Goal: Task Accomplishment & Management: Manage account settings

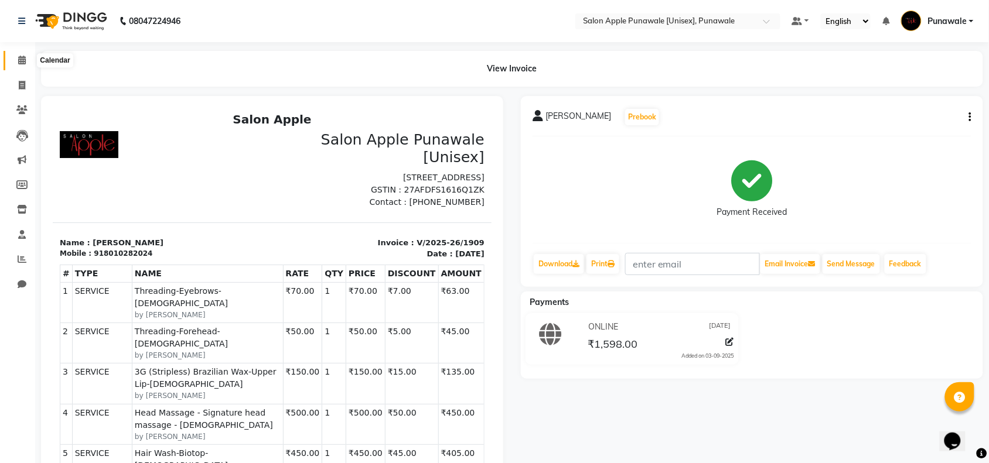
click at [28, 61] on span at bounding box center [22, 60] width 20 height 13
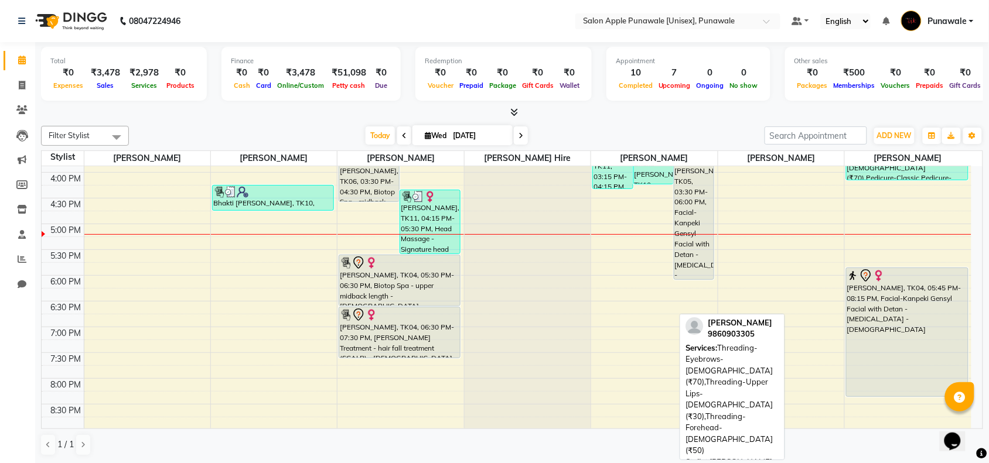
scroll to position [366, 0]
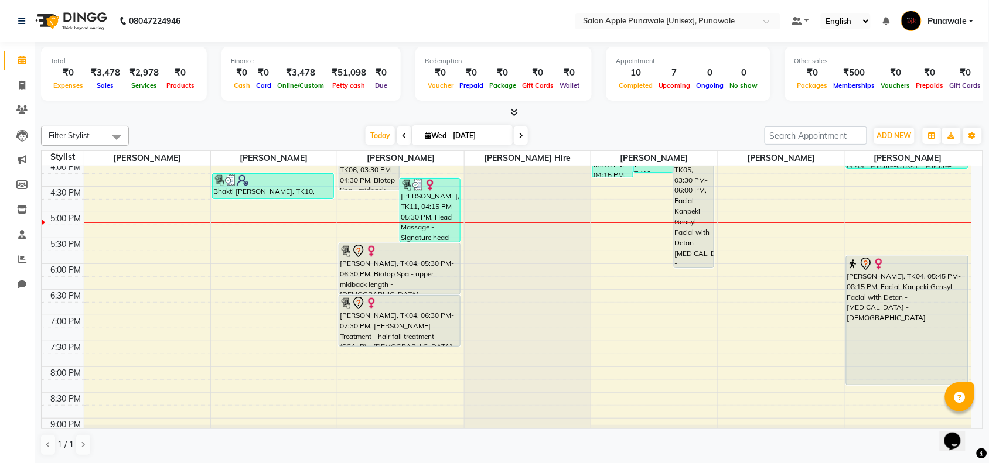
click at [519, 139] on icon at bounding box center [520, 135] width 5 height 7
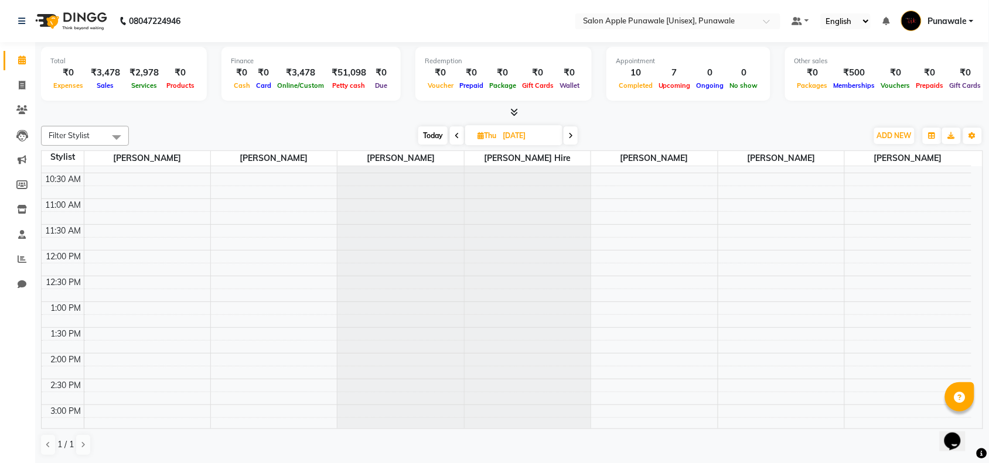
scroll to position [0, 0]
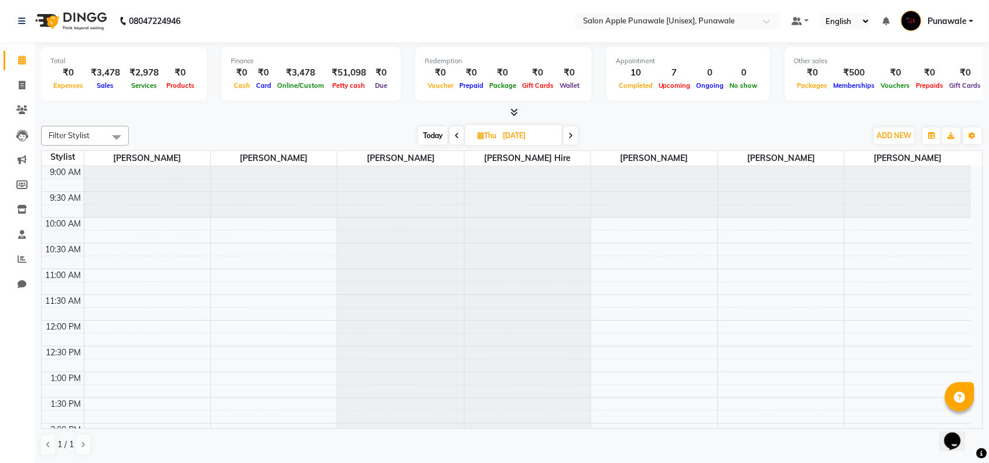
click at [452, 136] on span at bounding box center [457, 135] width 14 height 18
type input "[DATE]"
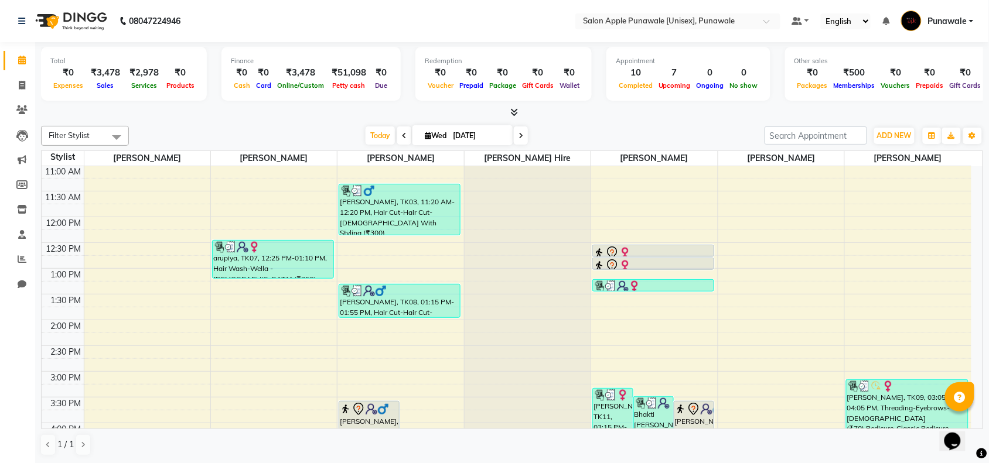
scroll to position [344, 0]
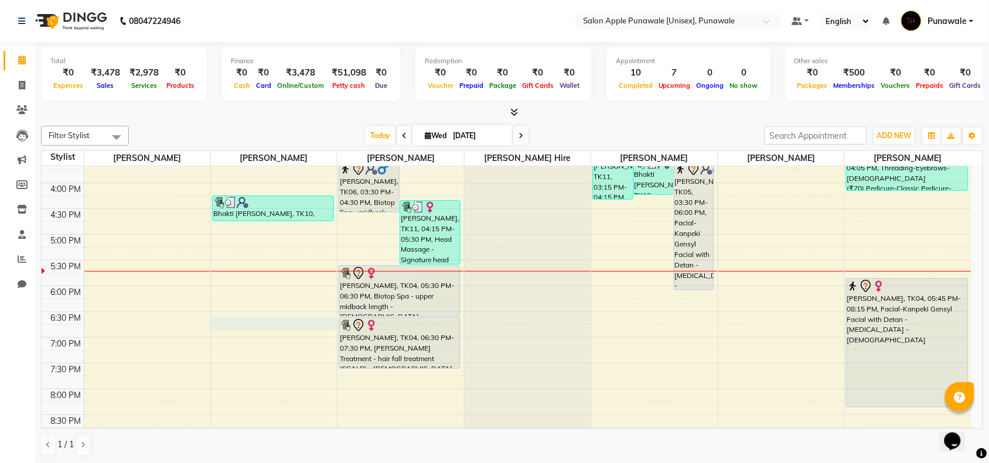
click at [252, 326] on div "9:00 AM 9:30 AM 10:00 AM 10:30 AM 11:00 AM 11:30 AM 12:00 PM 12:30 PM 1:00 PM 1…" at bounding box center [506, 183] width 929 height 721
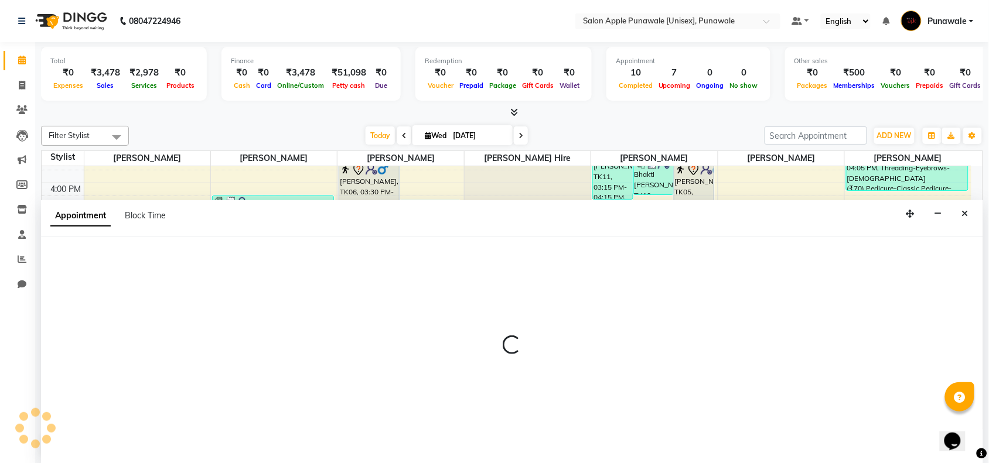
scroll to position [1, 0]
select select "84102"
select select "1110"
select select "tentative"
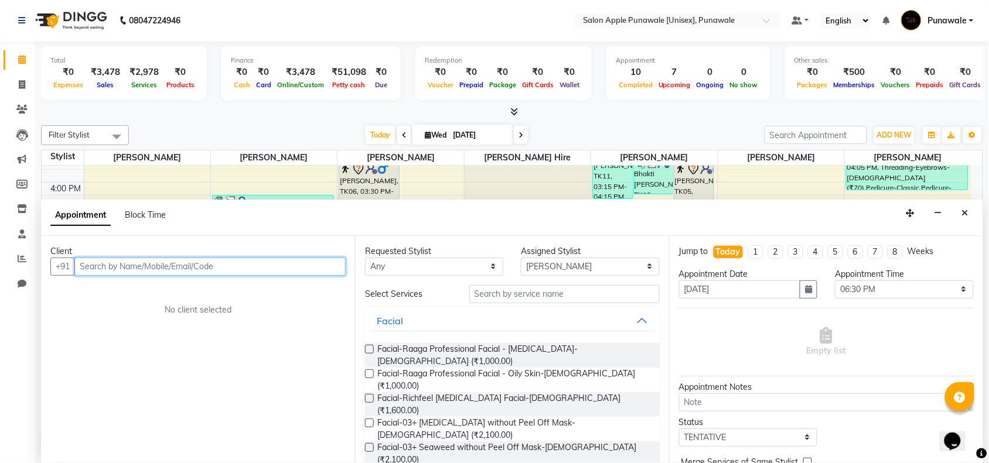
click at [279, 261] on input "text" at bounding box center [209, 267] width 271 height 18
click at [107, 269] on input "text" at bounding box center [209, 267] width 271 height 18
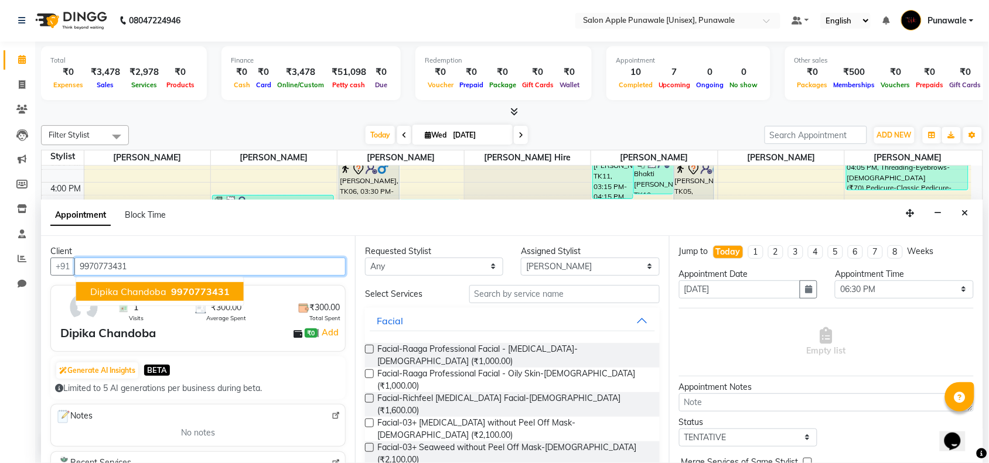
click at [125, 295] on span "Dipika Chandoba" at bounding box center [128, 292] width 76 height 12
type input "9970773431"
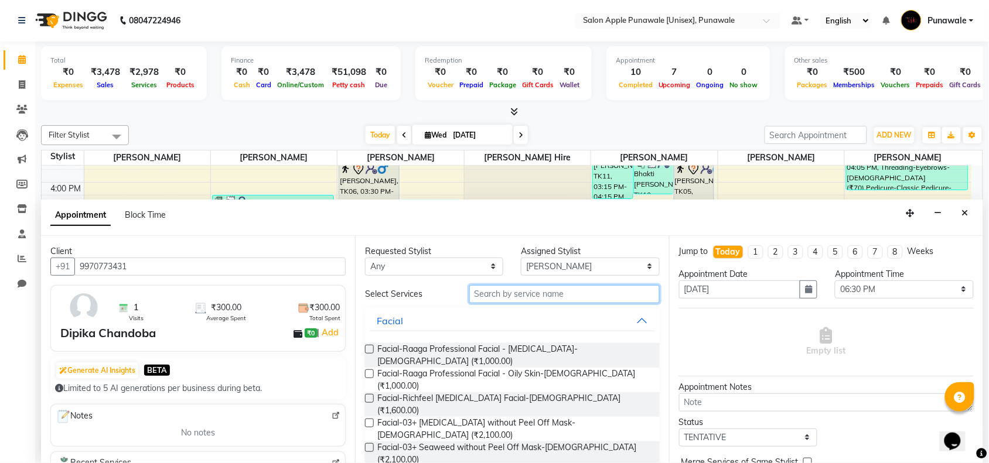
click at [513, 296] on input "text" at bounding box center [564, 294] width 190 height 18
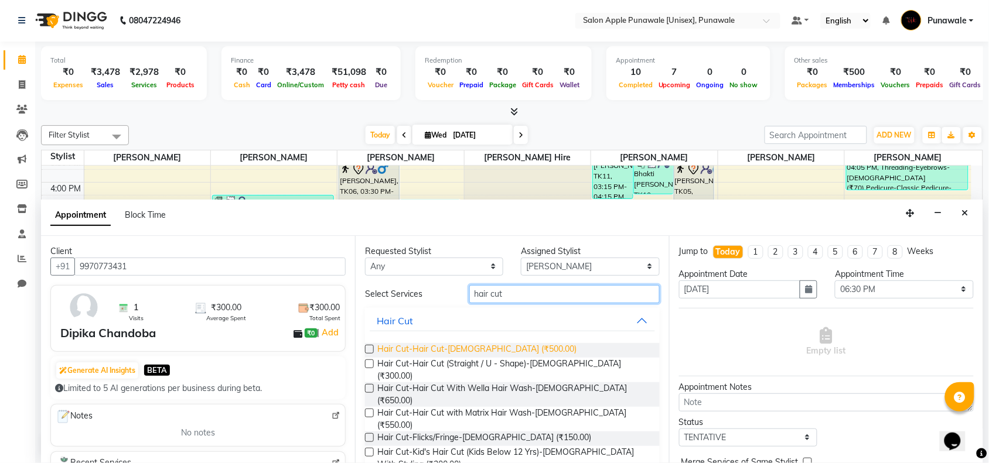
type input "hair cut"
click at [499, 352] on span "Hair Cut-Hair Cut-[DEMOGRAPHIC_DATA] (₹500.00)" at bounding box center [476, 350] width 199 height 15
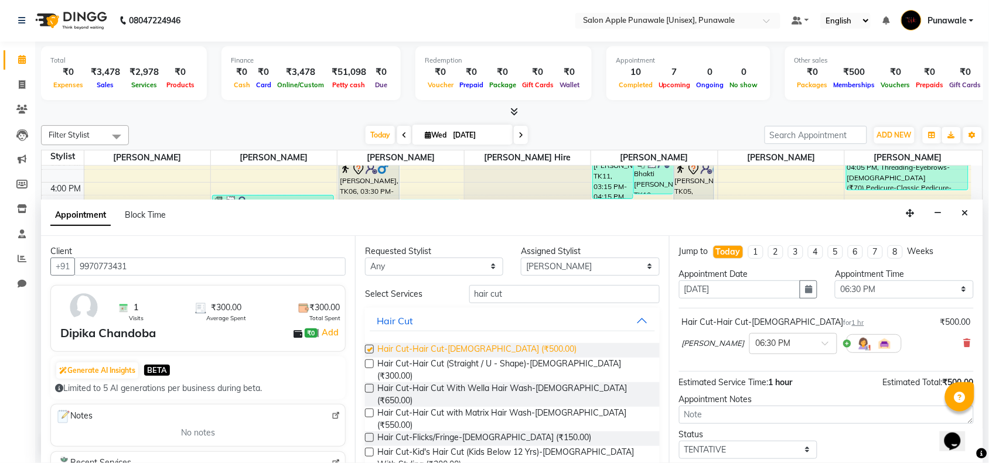
checkbox input "false"
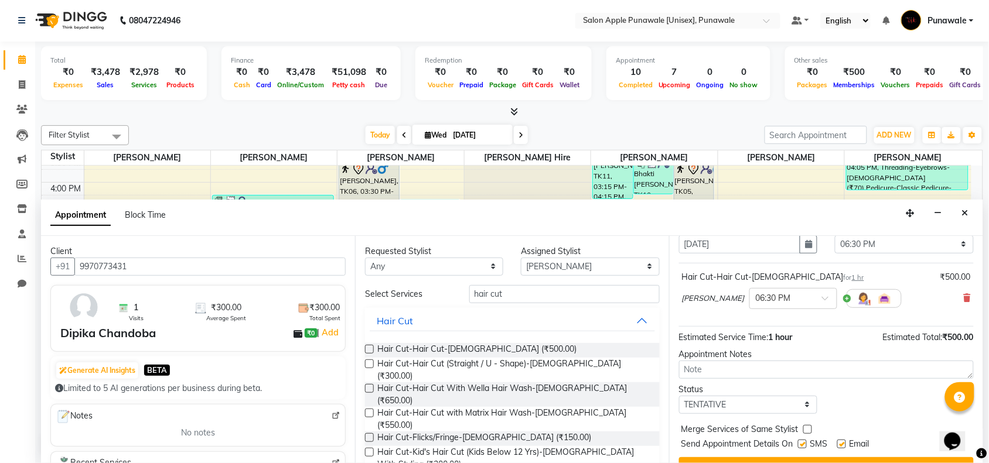
scroll to position [70, 0]
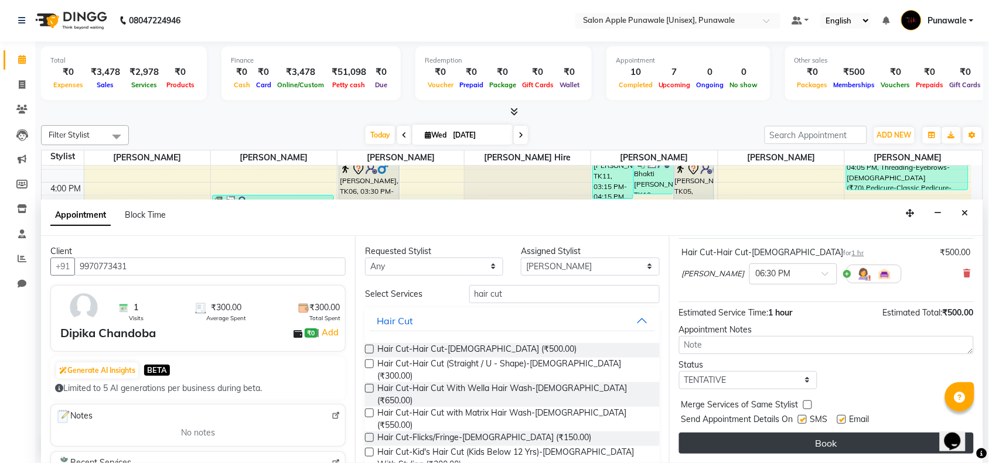
click at [802, 445] on button "Book" at bounding box center [826, 443] width 295 height 21
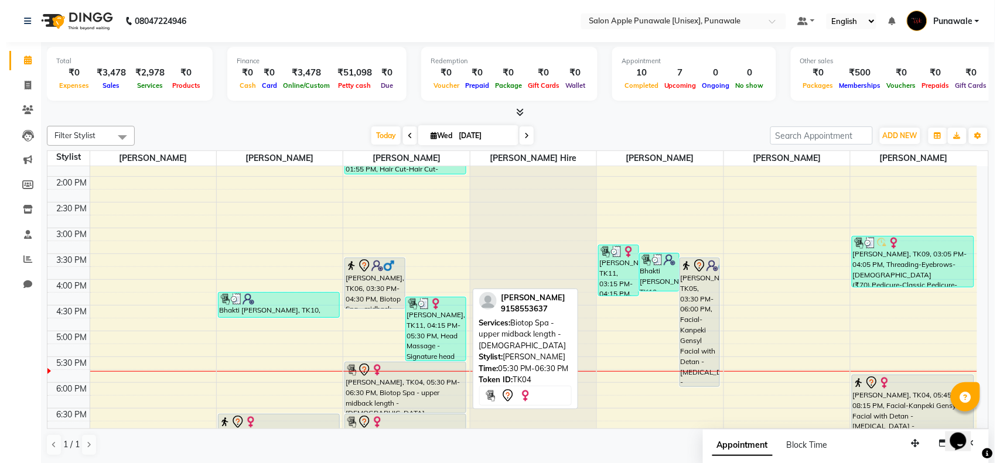
scroll to position [320, 0]
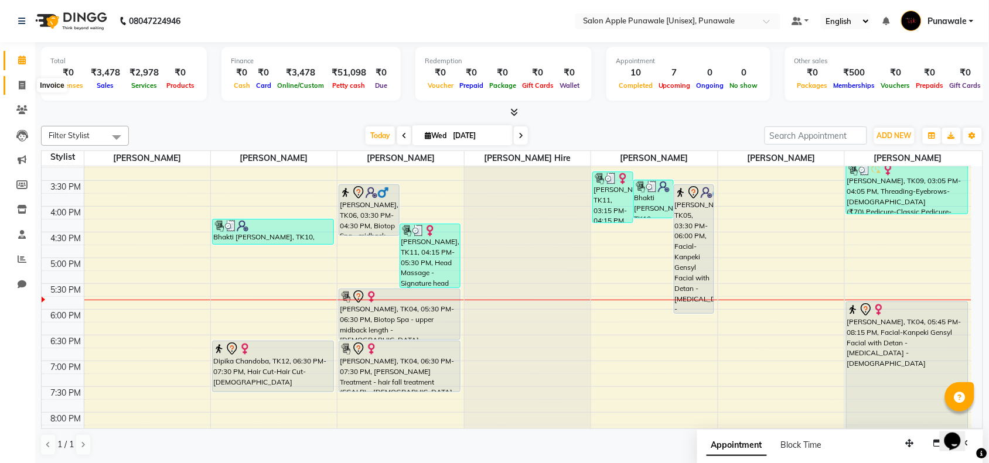
click at [24, 83] on icon at bounding box center [22, 85] width 6 height 9
select select "5421"
select select "service"
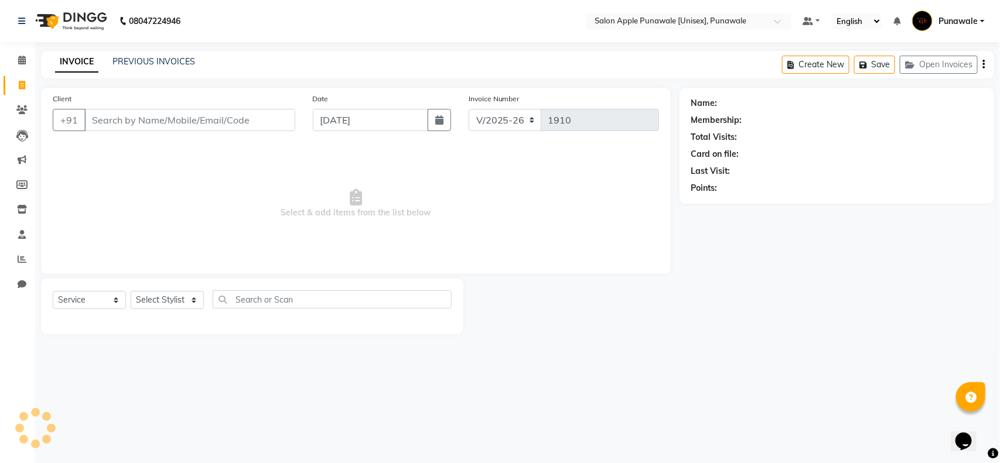
click at [111, 119] on input "Client" at bounding box center [189, 120] width 211 height 22
click at [188, 300] on select "Select Stylist [PERSON_NAME] Avi [PERSON_NAME] [PERSON_NAME] [PERSON_NAME] [PER…" at bounding box center [167, 300] width 73 height 18
select select "84102"
click at [131, 291] on select "Select Stylist [PERSON_NAME] Avi [PERSON_NAME] [PERSON_NAME] [PERSON_NAME] [PER…" at bounding box center [167, 300] width 73 height 18
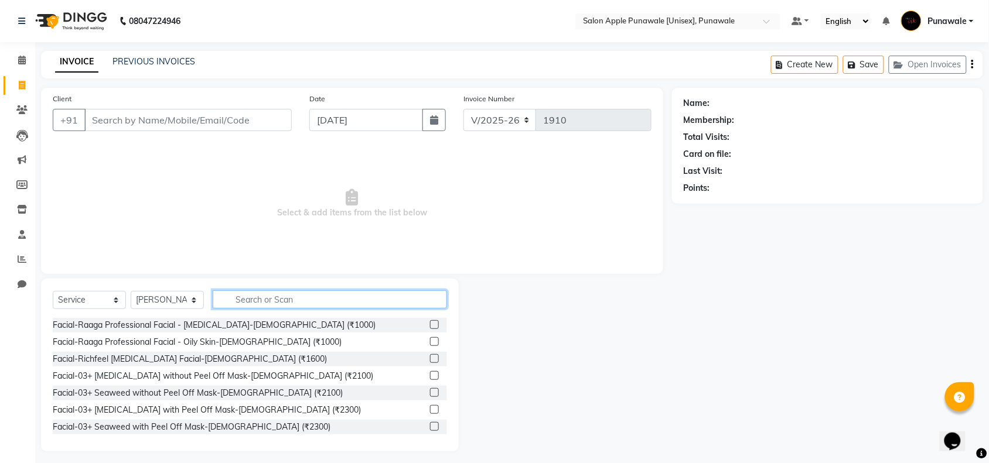
click at [247, 300] on input "text" at bounding box center [330, 299] width 234 height 18
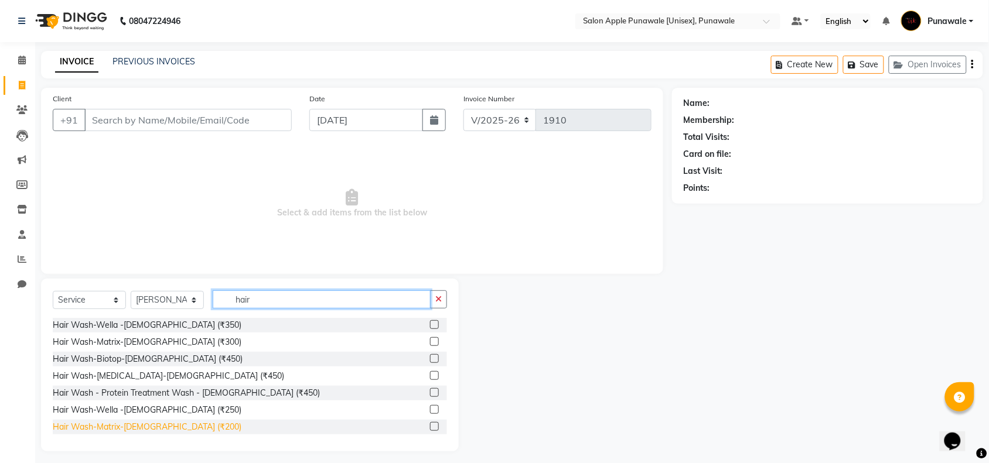
type input "hair"
click at [131, 426] on div "Hair Wash-Matrix-[DEMOGRAPHIC_DATA] (₹200)" at bounding box center [147, 427] width 189 height 12
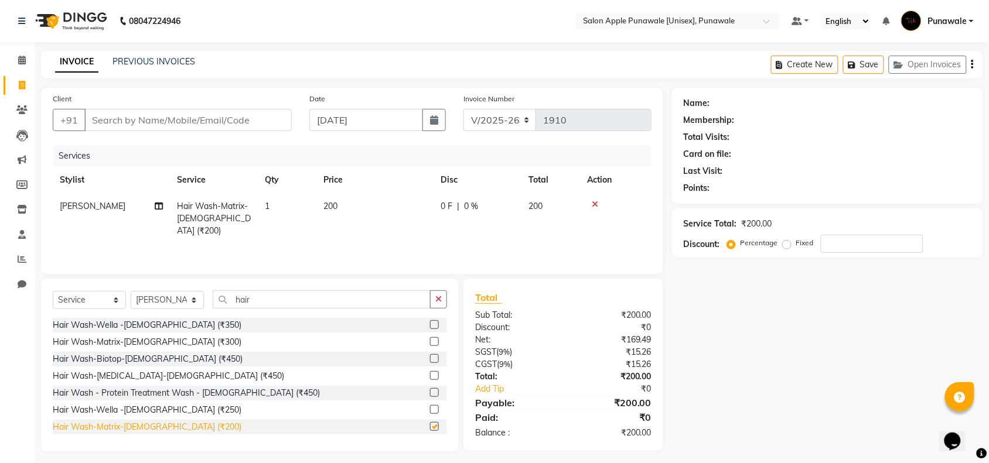
checkbox input "false"
click at [116, 116] on input "Client" at bounding box center [187, 120] width 207 height 22
type input "9"
type input "0"
type input "9"
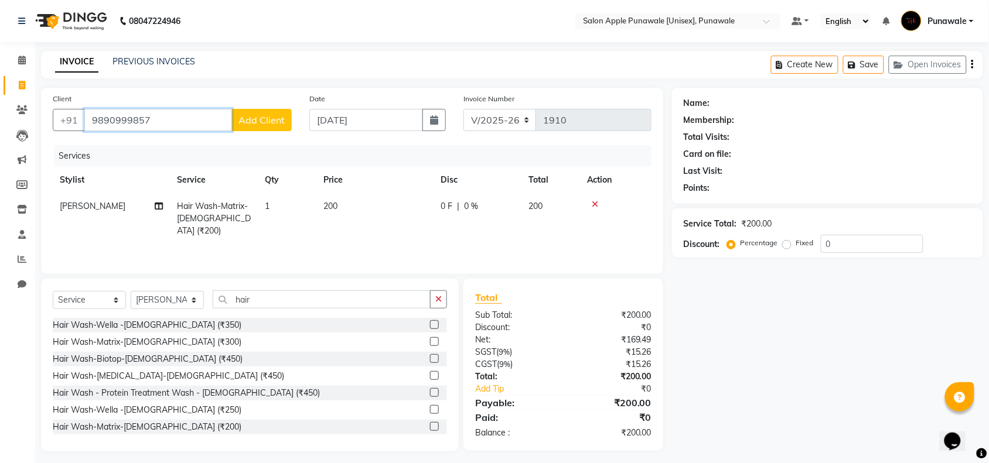
type input "9890999857"
click at [276, 121] on span "Add Client" at bounding box center [261, 120] width 46 height 12
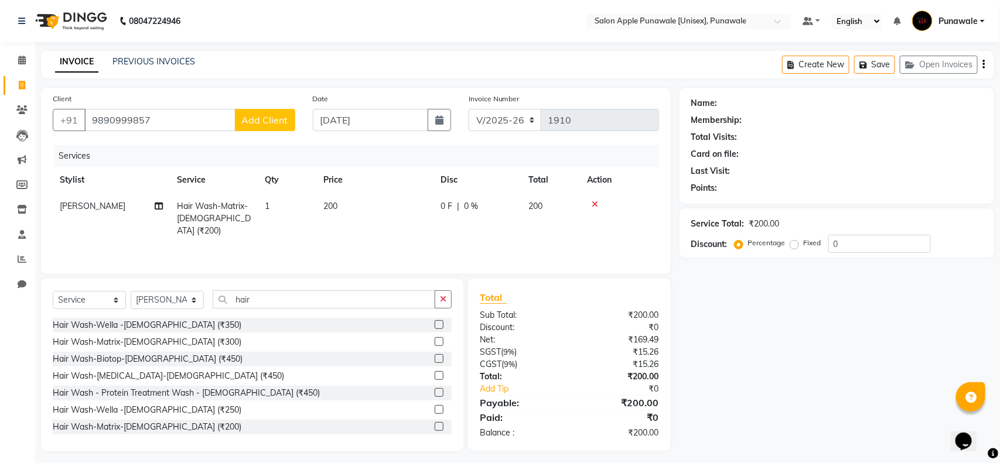
select select "22"
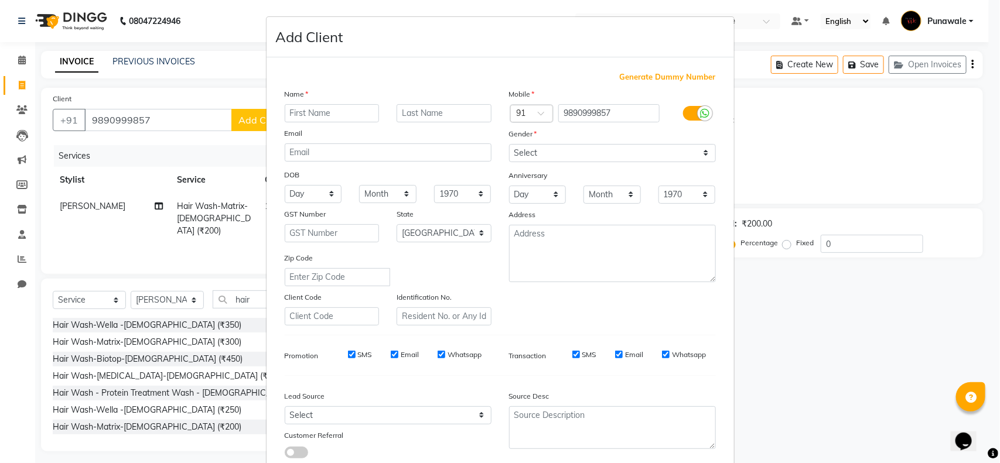
click at [325, 118] on input "text" at bounding box center [332, 113] width 95 height 18
click at [325, 114] on input "text" at bounding box center [332, 113] width 95 height 18
type input "[PERSON_NAME]"
click at [405, 107] on input "text" at bounding box center [443, 113] width 95 height 18
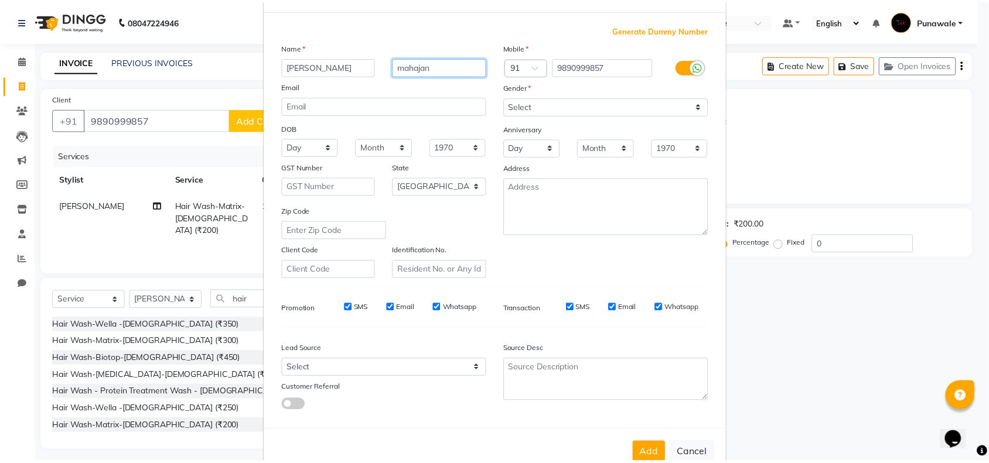
scroll to position [73, 0]
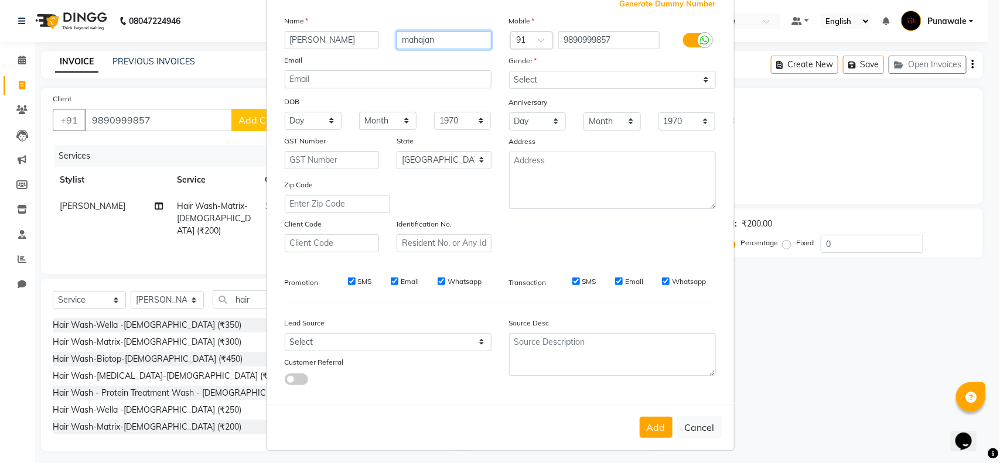
type input "mahajan"
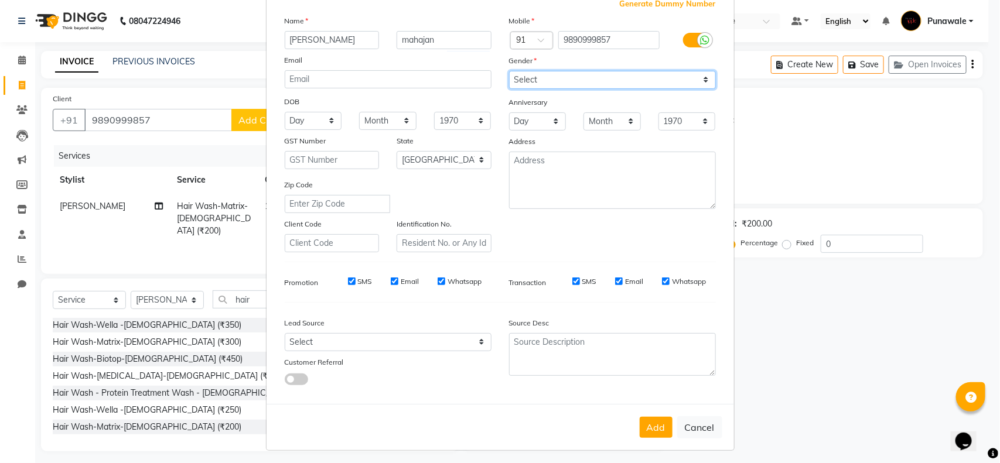
click at [698, 75] on select "Select [DEMOGRAPHIC_DATA] [DEMOGRAPHIC_DATA] Other Prefer Not To Say" at bounding box center [612, 80] width 207 height 18
select select "[DEMOGRAPHIC_DATA]"
click at [509, 71] on select "Select [DEMOGRAPHIC_DATA] [DEMOGRAPHIC_DATA] Other Prefer Not To Say" at bounding box center [612, 80] width 207 height 18
click at [654, 423] on button "Add" at bounding box center [656, 427] width 33 height 21
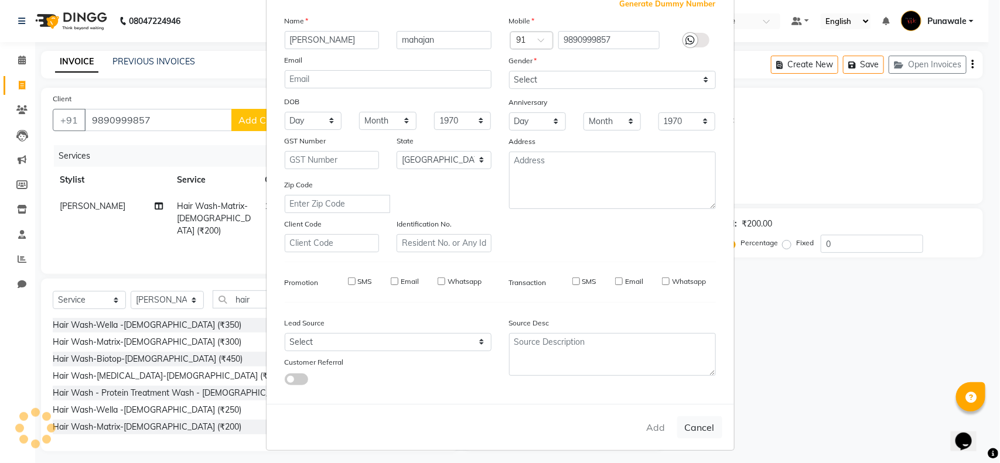
select select
select select "null"
select select
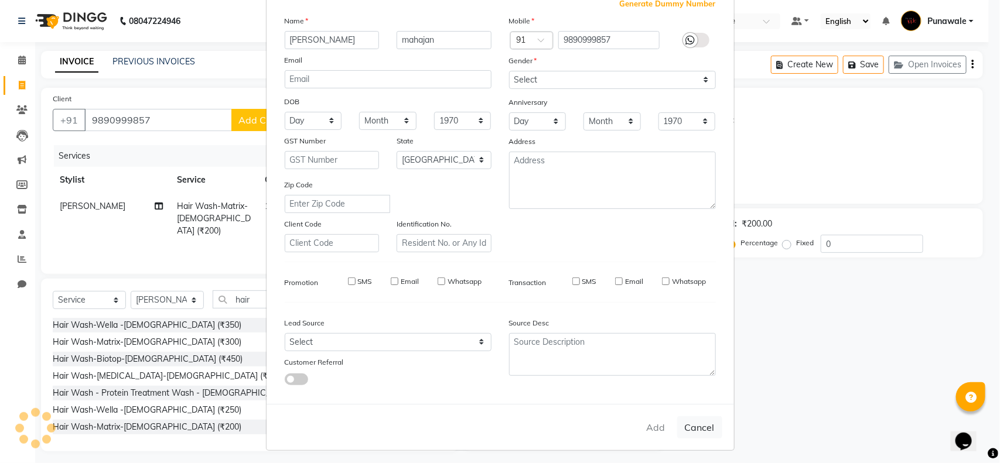
select select
checkbox input "false"
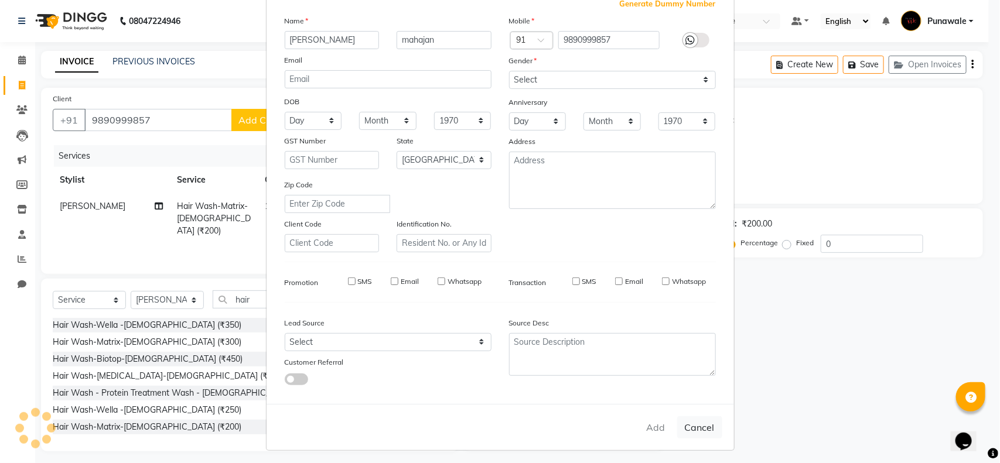
checkbox input "false"
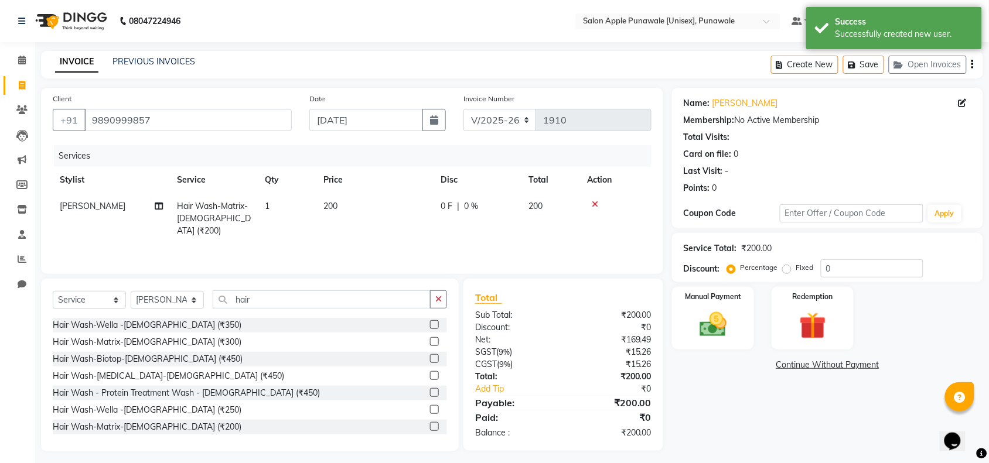
scroll to position [6, 0]
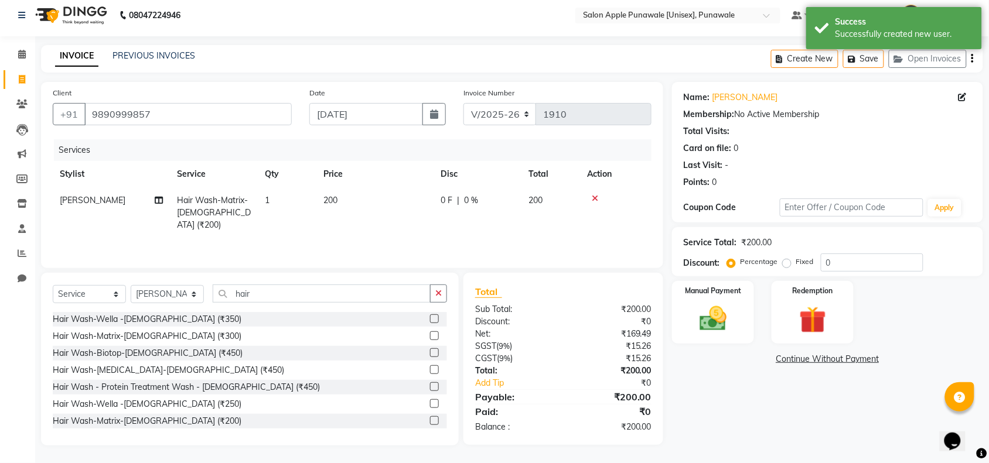
click at [596, 199] on icon at bounding box center [595, 198] width 6 height 8
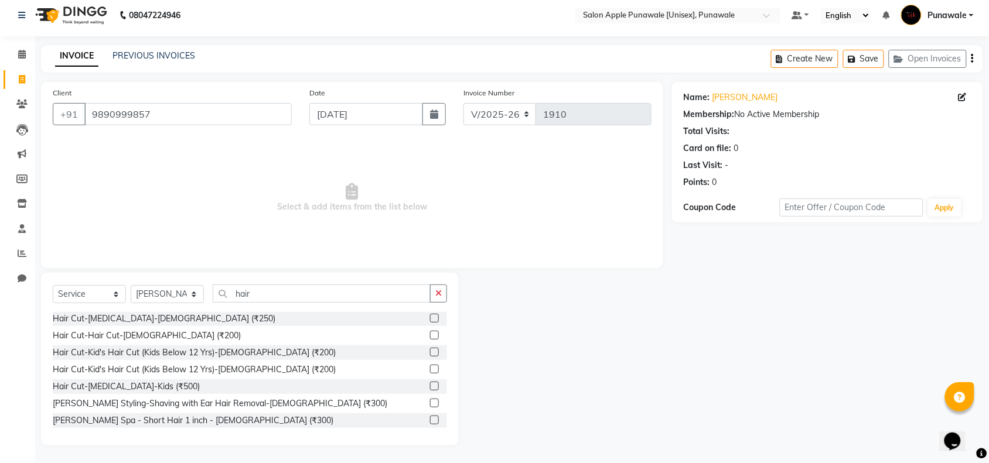
scroll to position [366, 0]
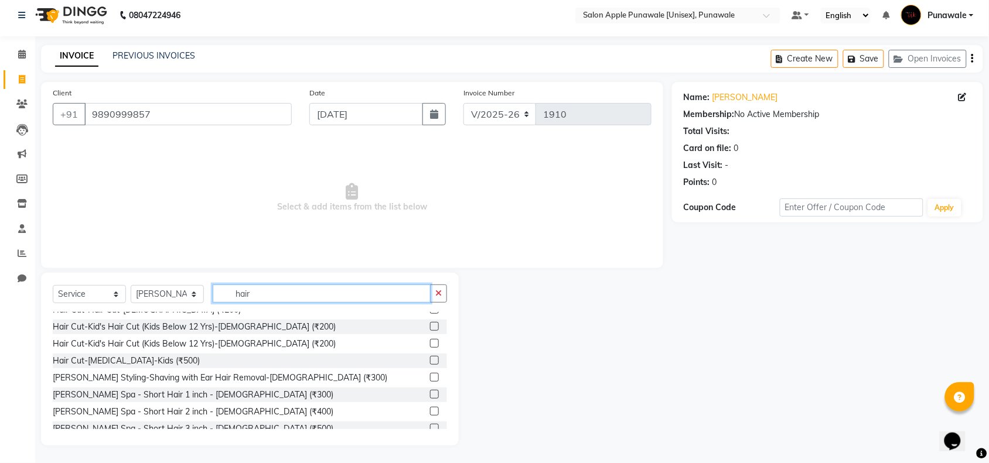
click at [254, 293] on input "hair" at bounding box center [322, 294] width 218 height 18
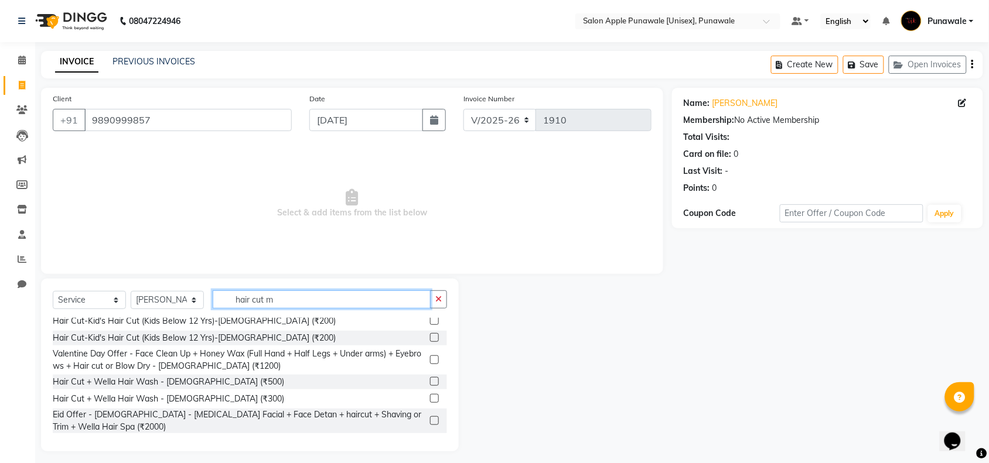
scroll to position [0, 0]
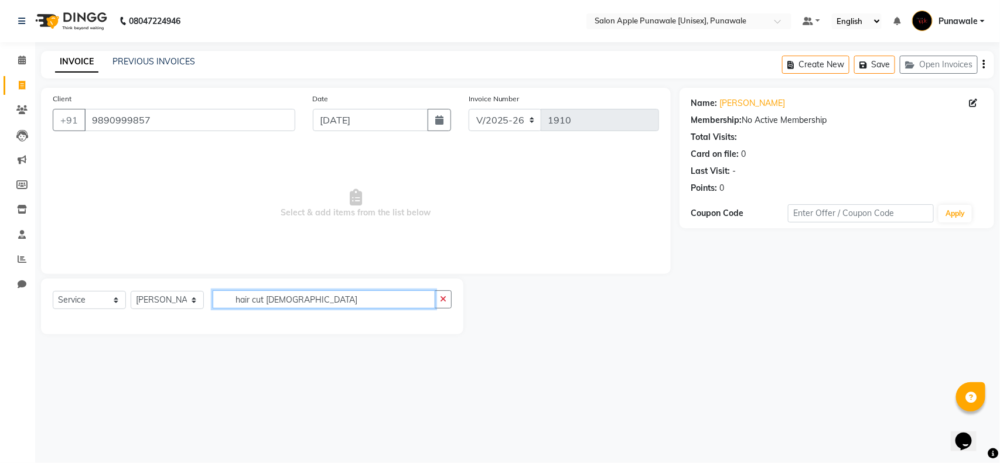
click at [252, 296] on input "hair cut [DEMOGRAPHIC_DATA]" at bounding box center [324, 299] width 223 height 18
click at [290, 297] on input "haircut [DEMOGRAPHIC_DATA]" at bounding box center [324, 299] width 223 height 18
click at [288, 297] on input "haircut [DEMOGRAPHIC_DATA]" at bounding box center [324, 299] width 223 height 18
type input "h"
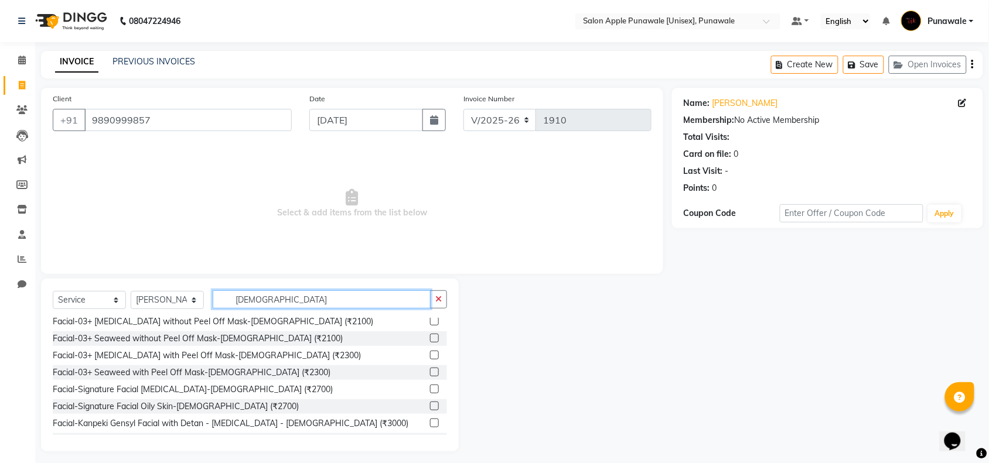
scroll to position [293, 0]
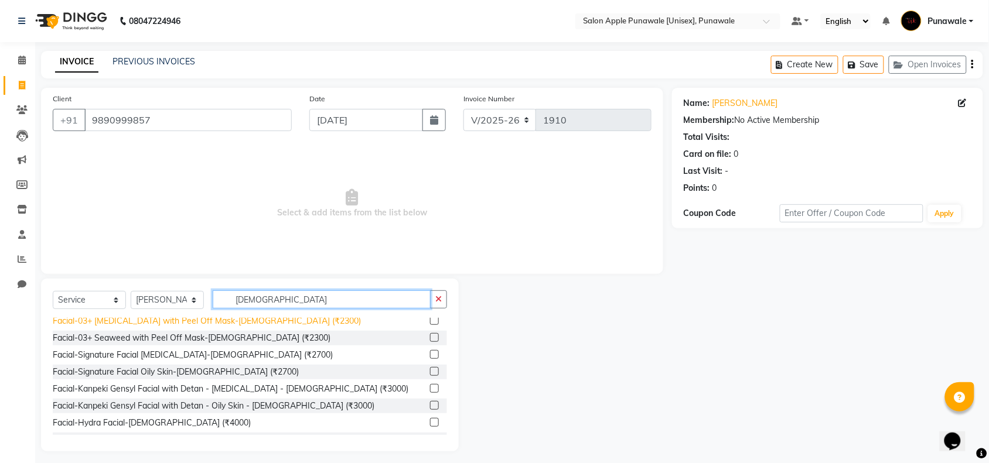
drag, startPoint x: 265, startPoint y: 300, endPoint x: 245, endPoint y: 323, distance: 30.7
click at [261, 303] on input "[DEMOGRAPHIC_DATA]" at bounding box center [322, 299] width 218 height 18
click at [258, 295] on input "[DEMOGRAPHIC_DATA]" at bounding box center [322, 299] width 218 height 18
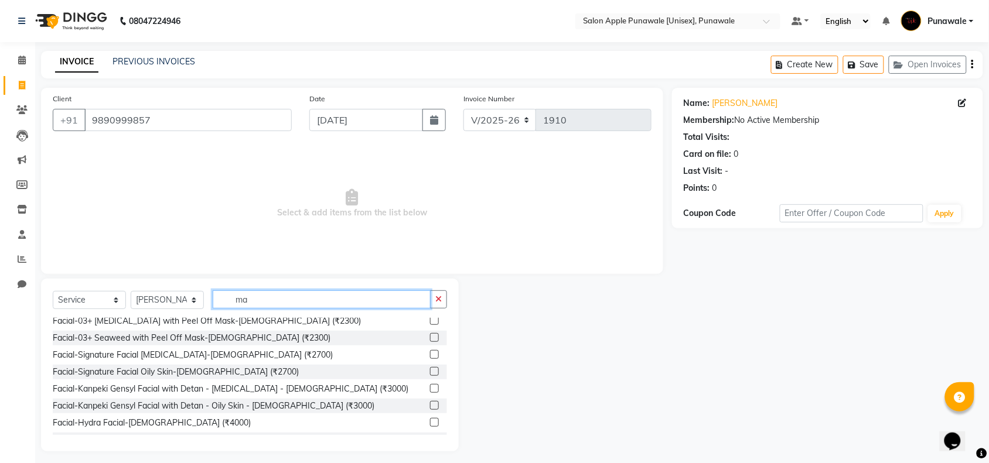
type input "m"
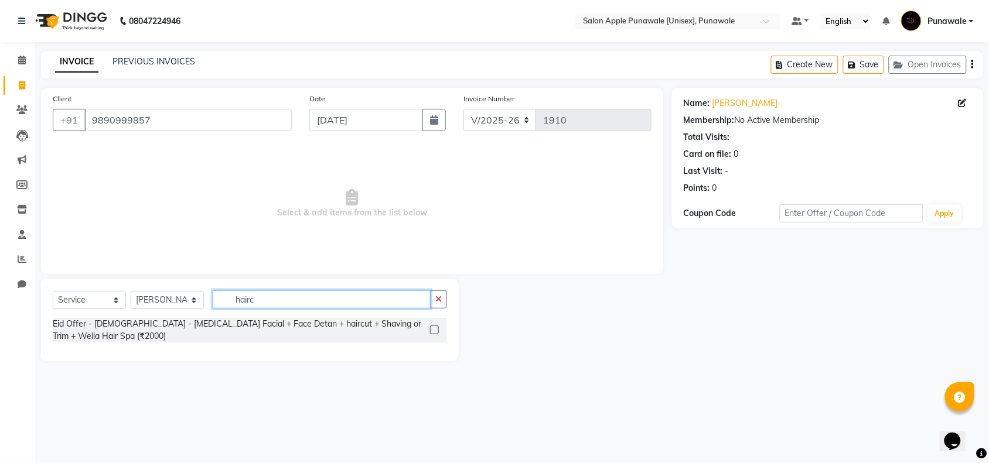
scroll to position [0, 0]
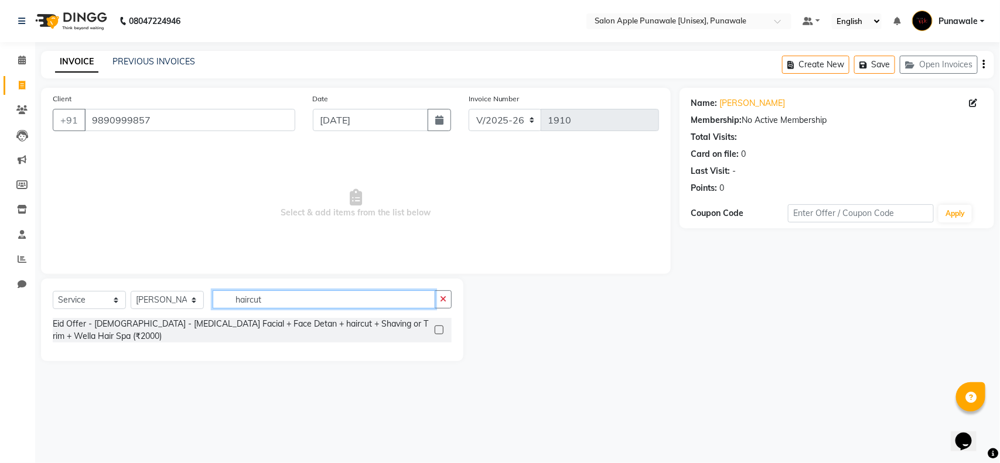
click at [269, 296] on input "haircut" at bounding box center [324, 299] width 223 height 18
type input "hair"
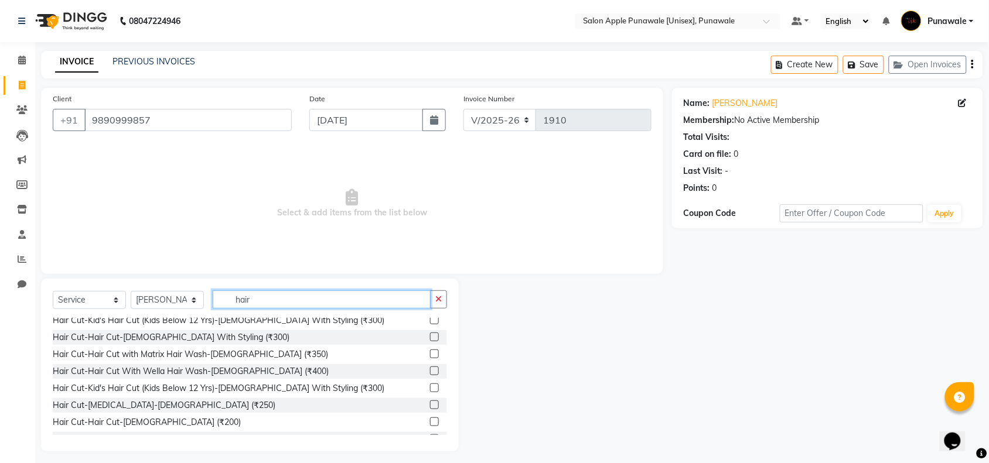
scroll to position [293, 0]
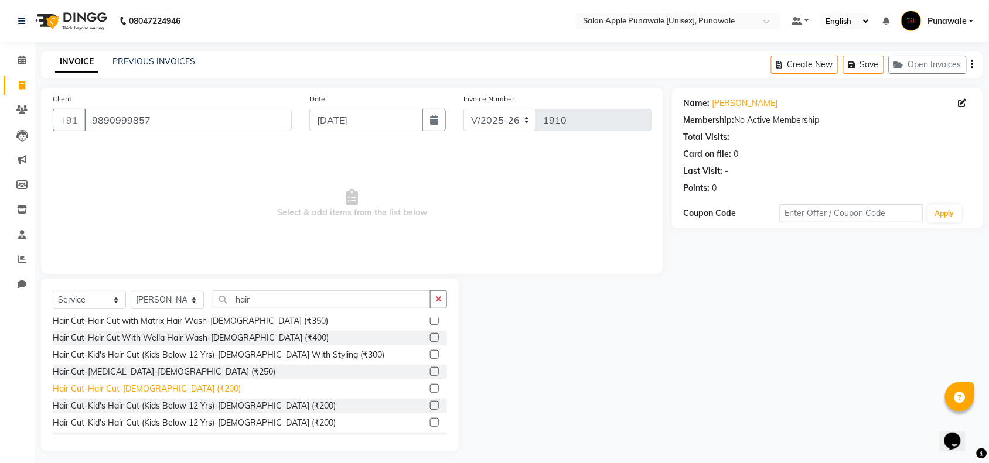
click at [110, 385] on div "Hair Cut-Hair Cut-[DEMOGRAPHIC_DATA] (₹200)" at bounding box center [147, 389] width 188 height 12
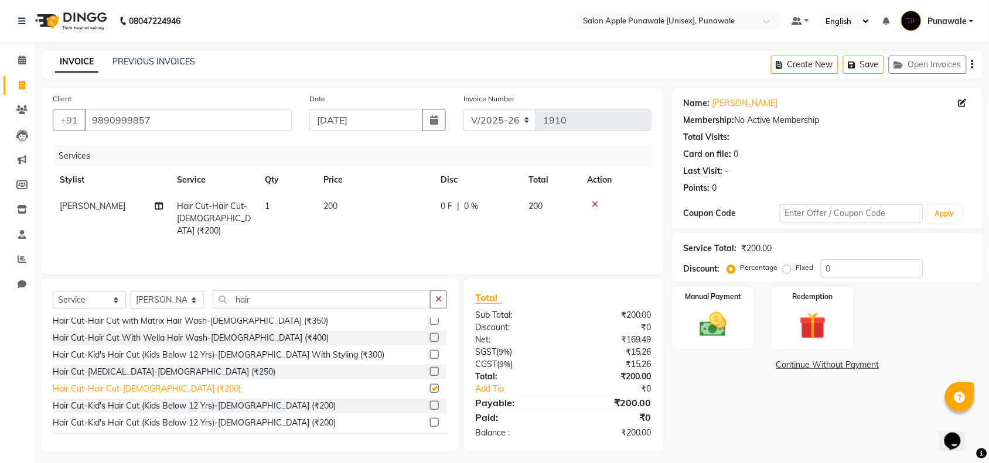
checkbox input "false"
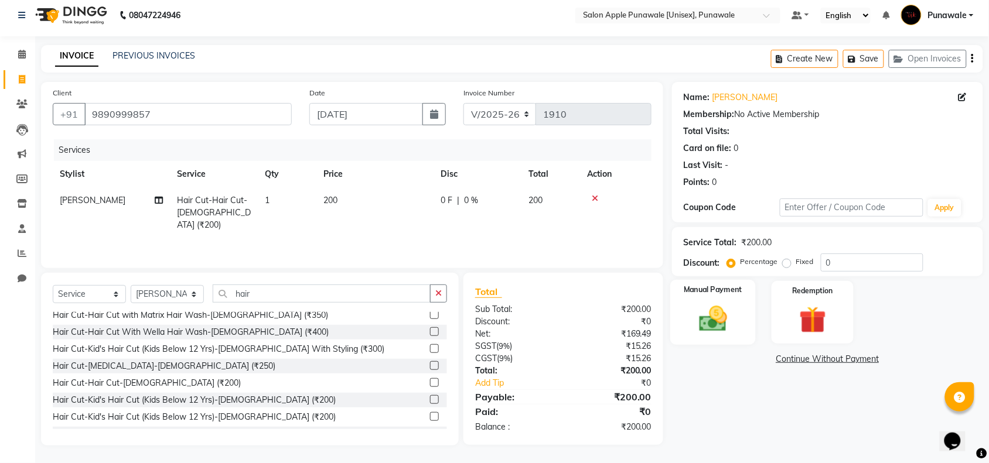
click at [709, 312] on img at bounding box center [713, 319] width 46 height 32
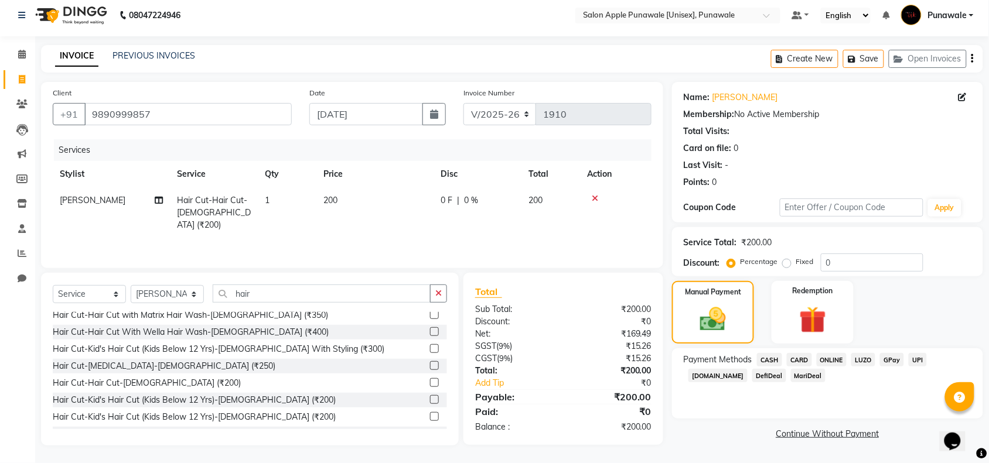
click at [830, 357] on span "ONLINE" at bounding box center [831, 359] width 30 height 13
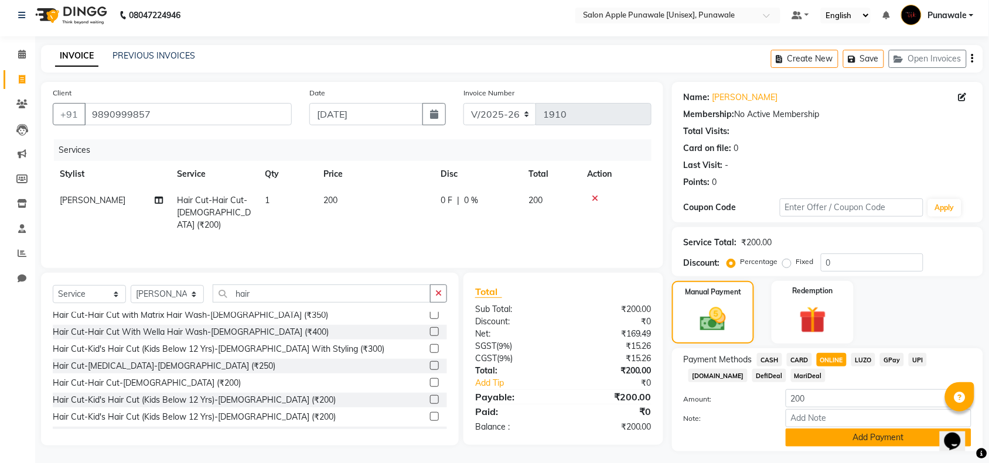
click at [830, 441] on button "Add Payment" at bounding box center [878, 438] width 186 height 18
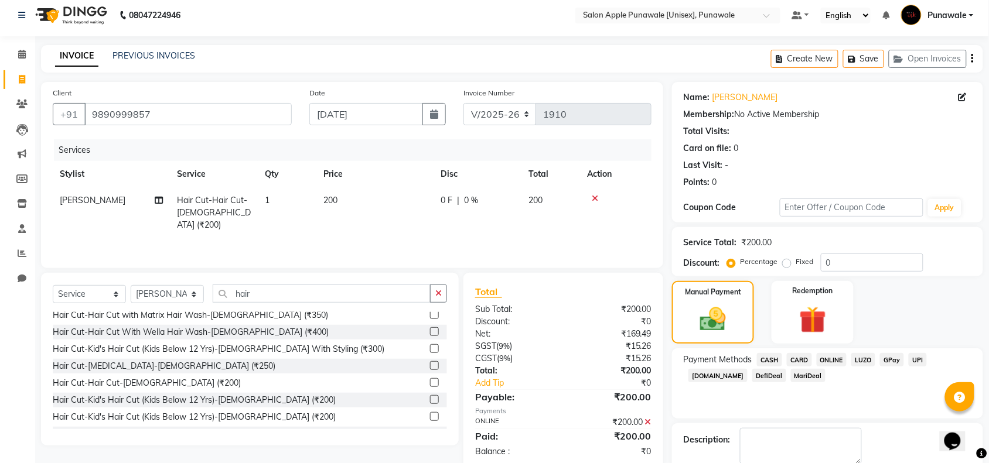
scroll to position [69, 0]
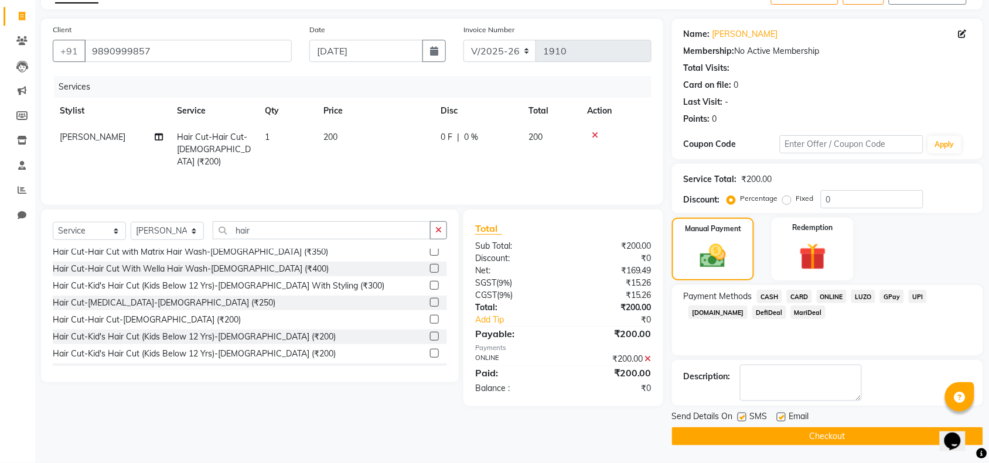
click at [781, 432] on button "Checkout" at bounding box center [827, 437] width 311 height 18
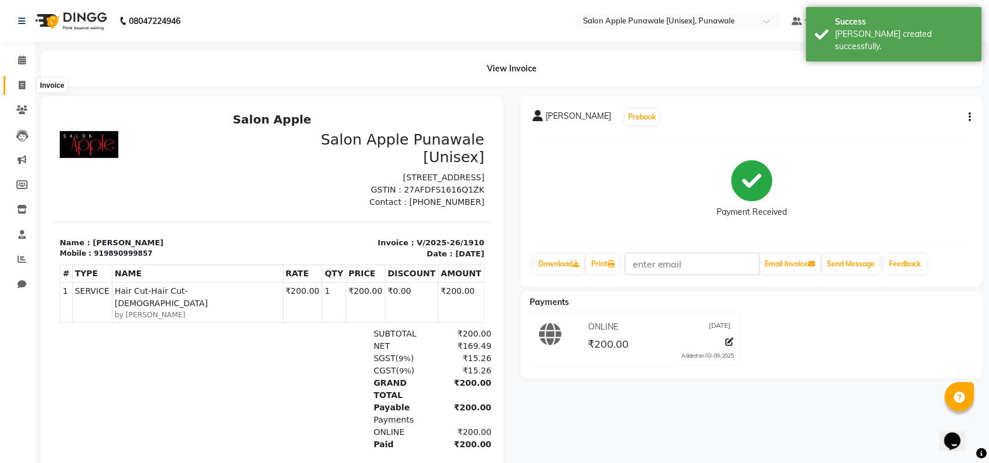
click at [25, 83] on span at bounding box center [22, 85] width 20 height 13
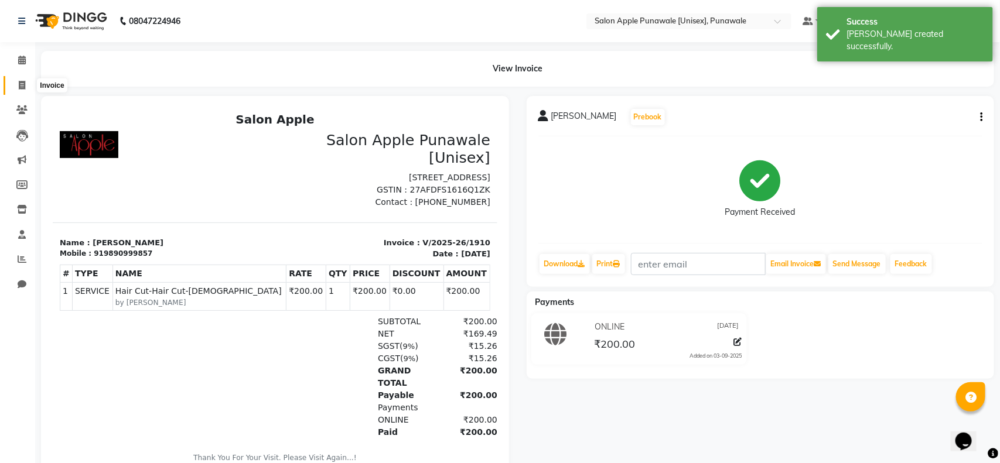
select select "5421"
select select "service"
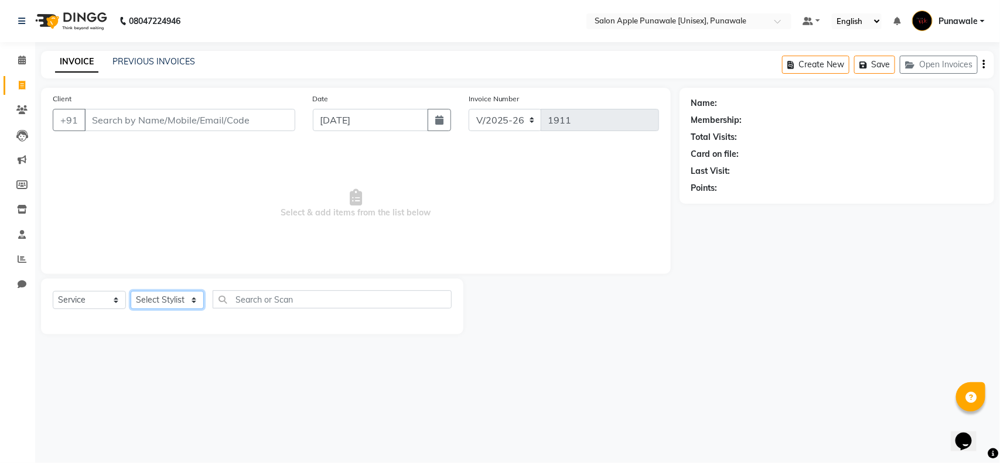
click at [191, 303] on select "Select Stylist [PERSON_NAME] Avi [PERSON_NAME] [PERSON_NAME] [PERSON_NAME] [PER…" at bounding box center [167, 300] width 73 height 18
select select "63297"
click at [131, 291] on select "Select Stylist [PERSON_NAME] Avi [PERSON_NAME] [PERSON_NAME] [PERSON_NAME] [PER…" at bounding box center [167, 300] width 73 height 18
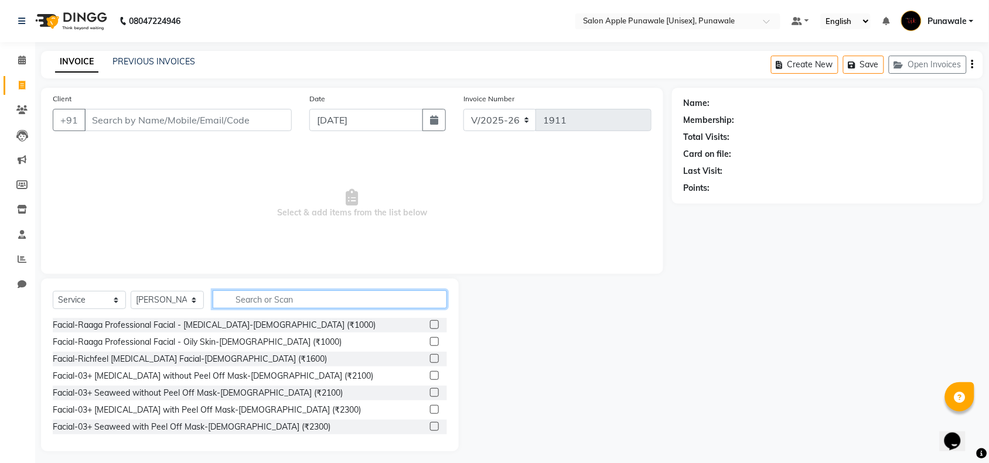
click at [244, 296] on input "text" at bounding box center [330, 299] width 234 height 18
click at [24, 259] on icon at bounding box center [22, 259] width 9 height 9
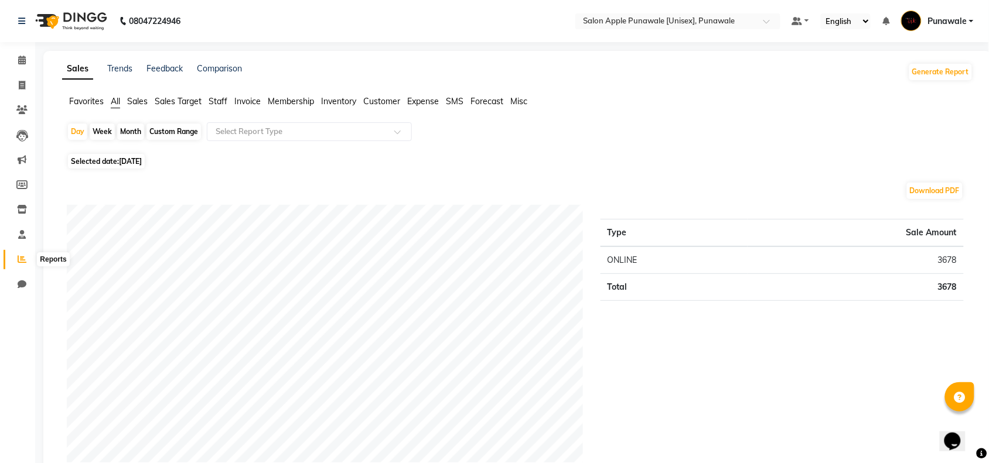
click at [19, 262] on icon at bounding box center [22, 259] width 9 height 9
click at [16, 64] on span at bounding box center [22, 60] width 20 height 13
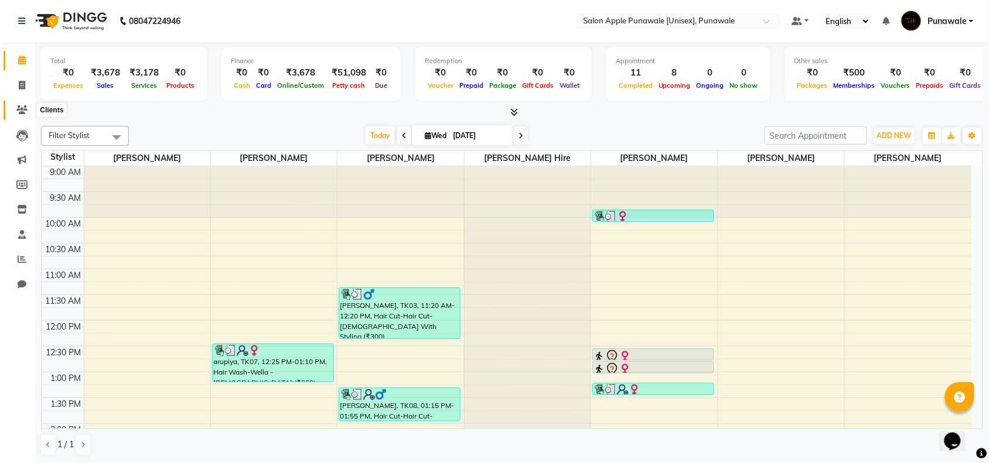
click at [15, 109] on span at bounding box center [22, 110] width 20 height 13
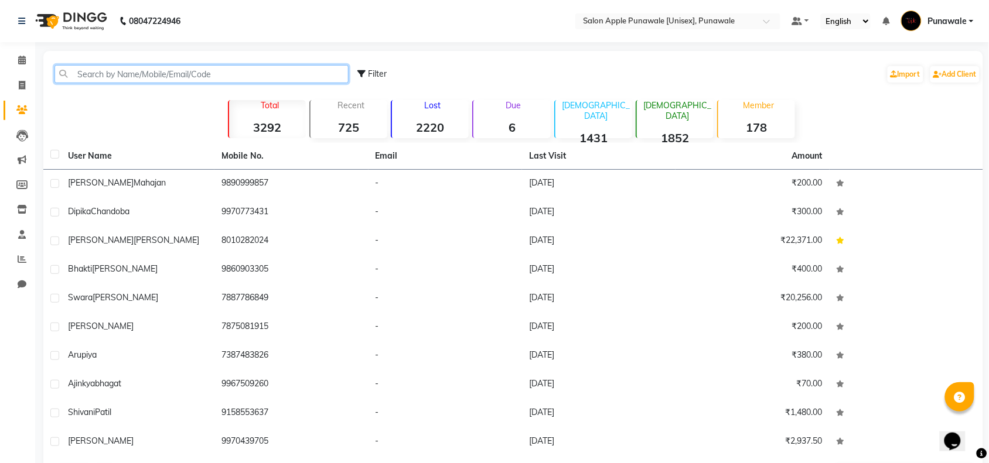
click at [115, 72] on input "text" at bounding box center [201, 74] width 294 height 18
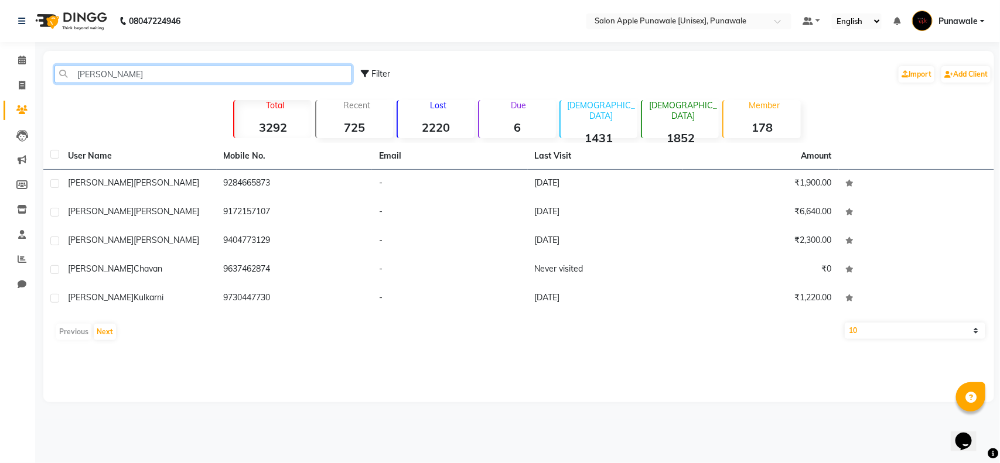
click at [149, 81] on input "[PERSON_NAME]" at bounding box center [203, 74] width 298 height 18
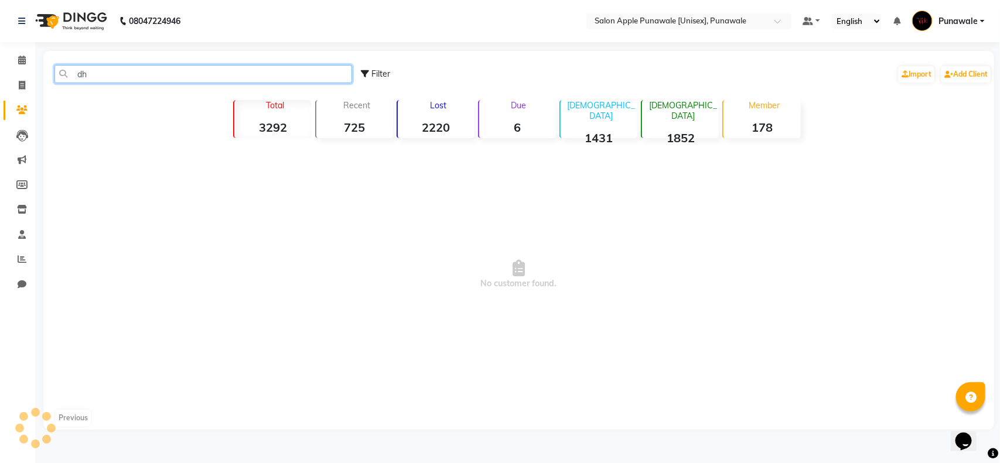
type input "d"
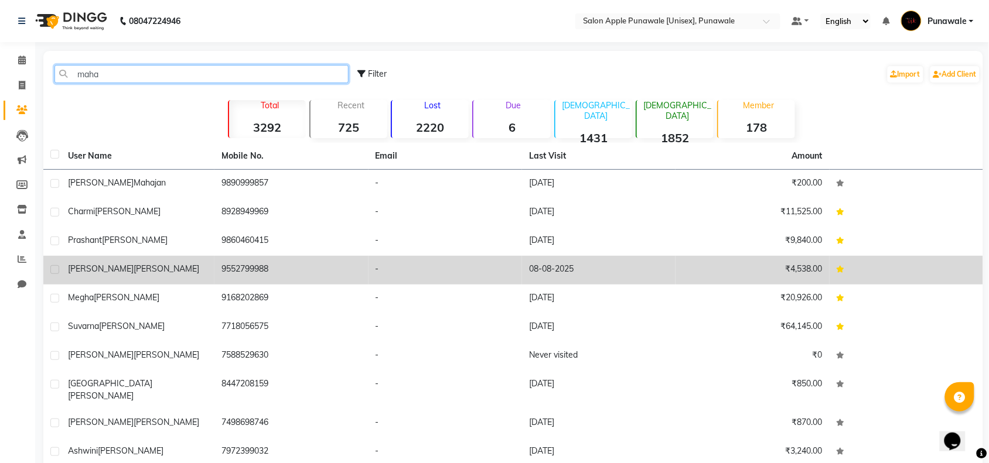
type input "maha"
click at [230, 269] on td "9552799988" at bounding box center [290, 270] width 153 height 29
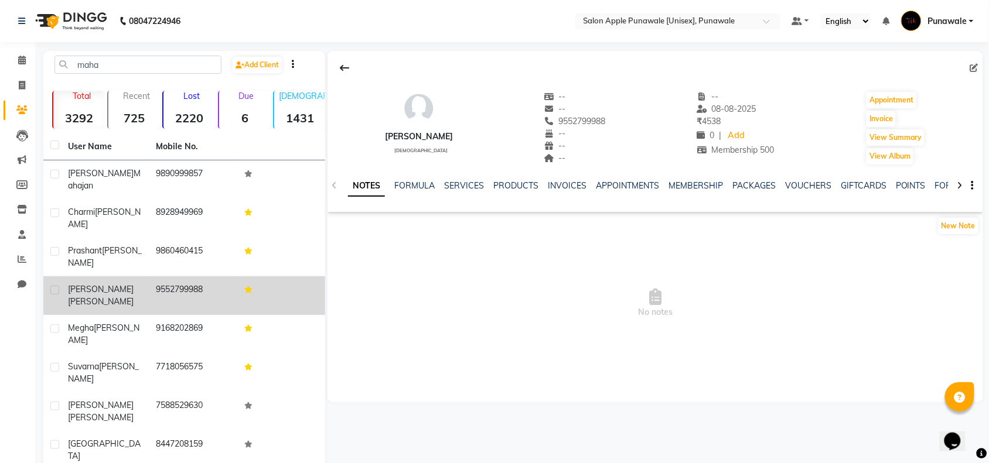
click at [136, 283] on div "[PERSON_NAME]" at bounding box center [105, 295] width 74 height 25
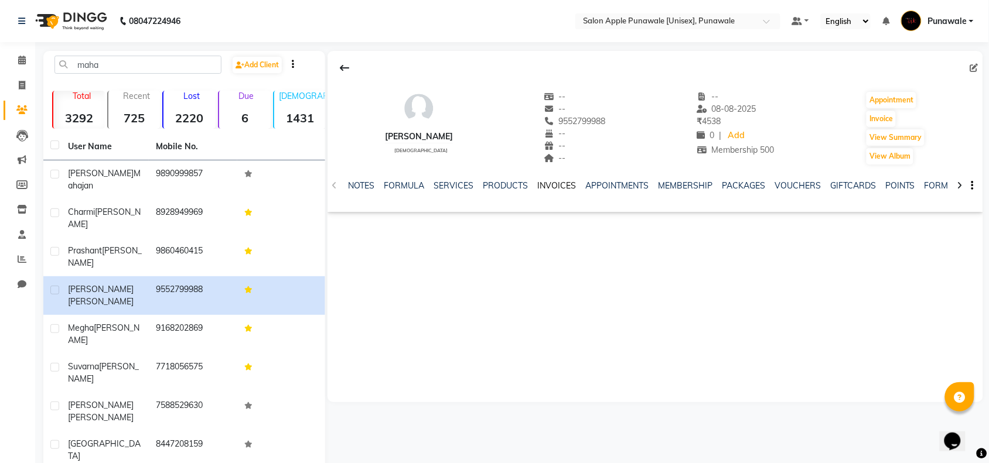
click at [552, 186] on link "INVOICES" at bounding box center [556, 185] width 39 height 11
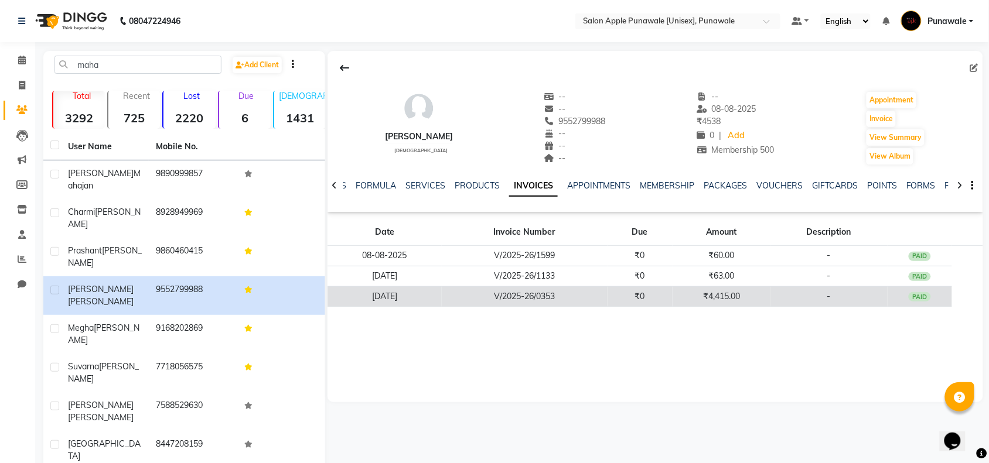
click at [549, 296] on td "V/2025-26/0353" at bounding box center [525, 296] width 166 height 20
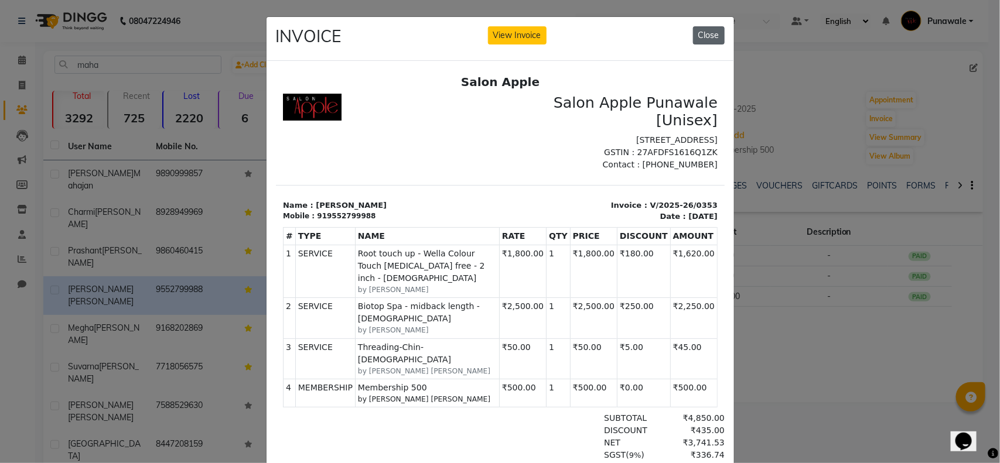
click at [698, 34] on button "Close" at bounding box center [709, 35] width 32 height 18
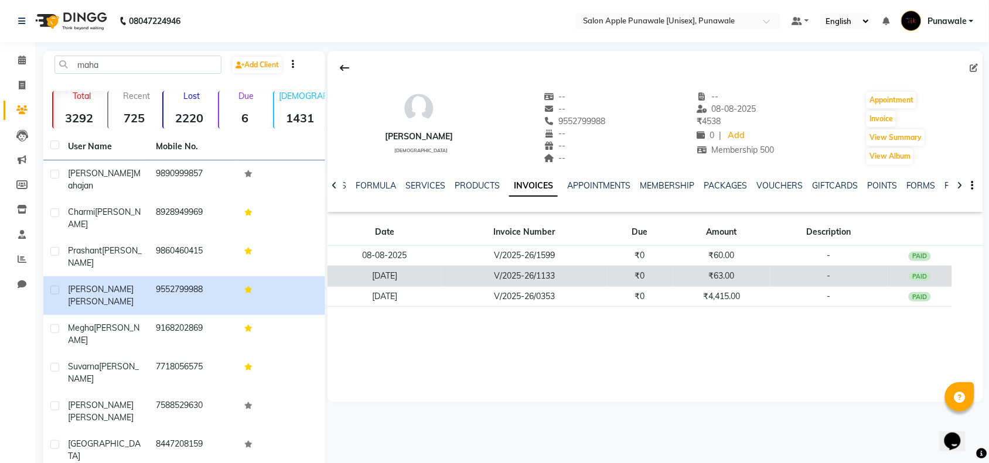
click at [545, 273] on td "V/2025-26/1133" at bounding box center [525, 276] width 166 height 20
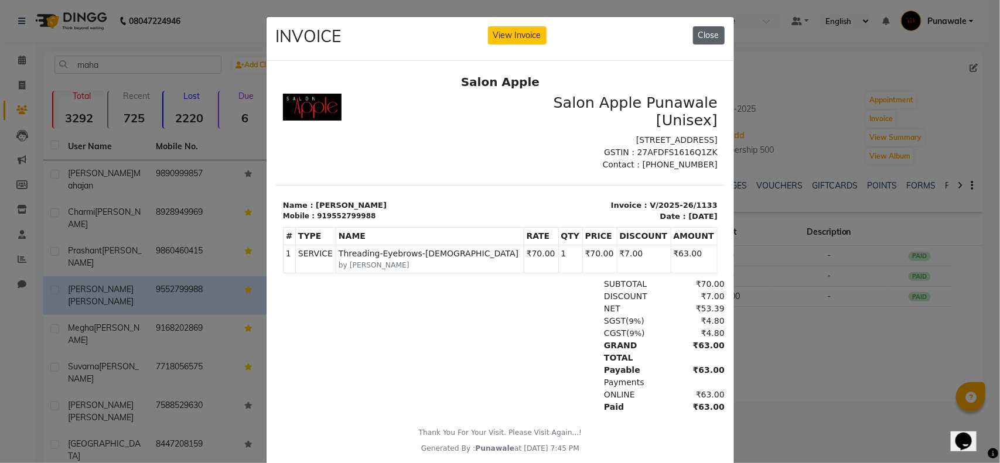
click at [713, 34] on button "Close" at bounding box center [709, 35] width 32 height 18
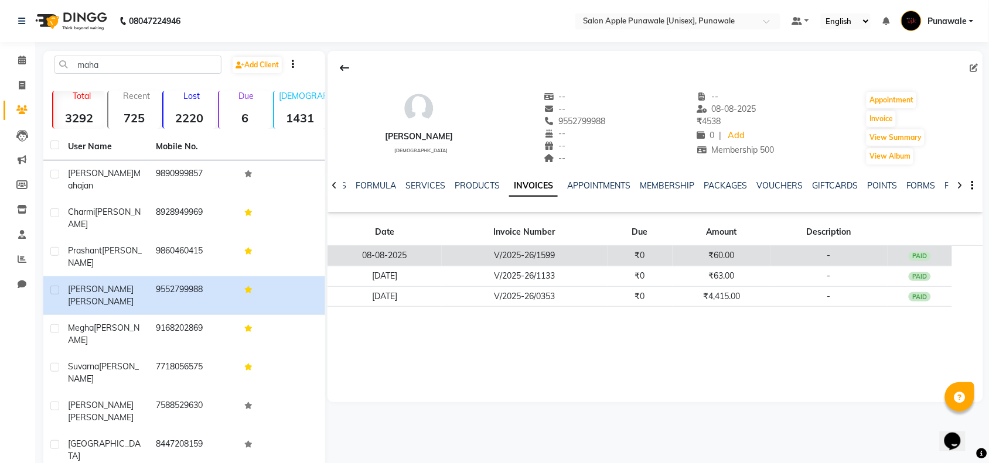
click at [539, 247] on td "V/2025-26/1599" at bounding box center [525, 256] width 166 height 20
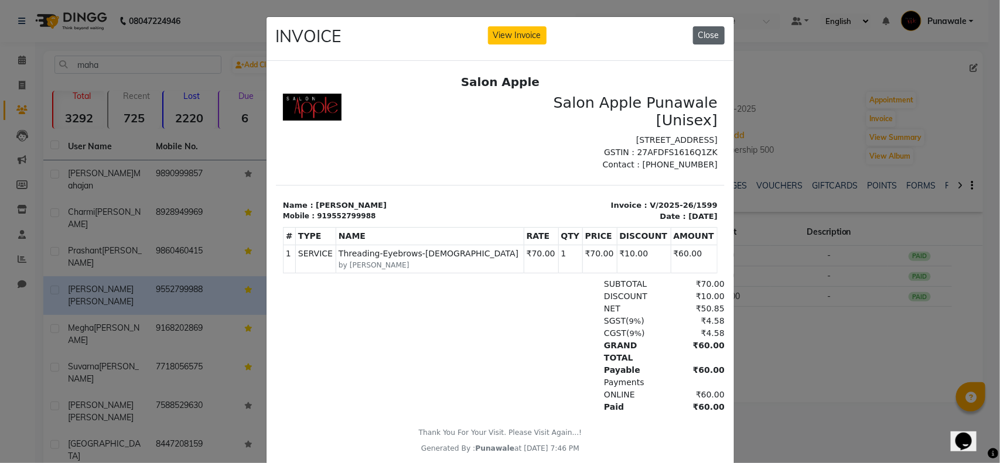
click at [703, 33] on button "Close" at bounding box center [709, 35] width 32 height 18
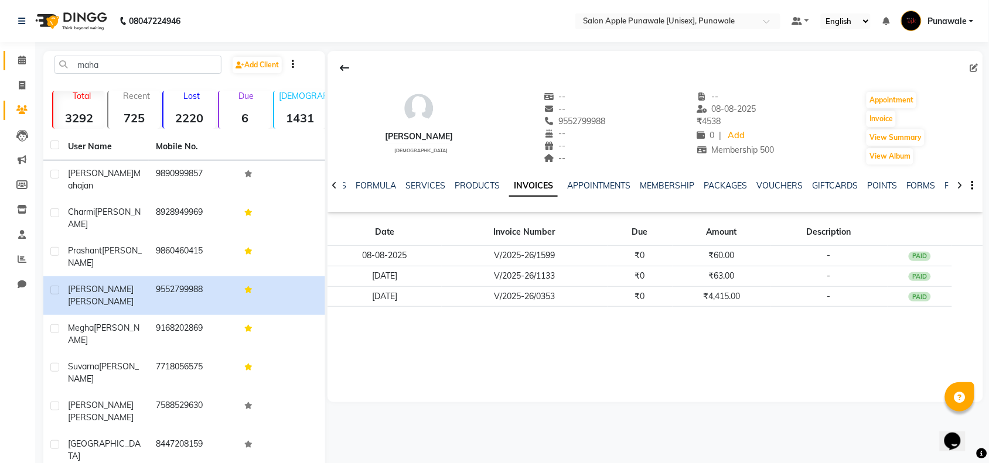
click at [18, 53] on link "Calendar" at bounding box center [18, 60] width 28 height 19
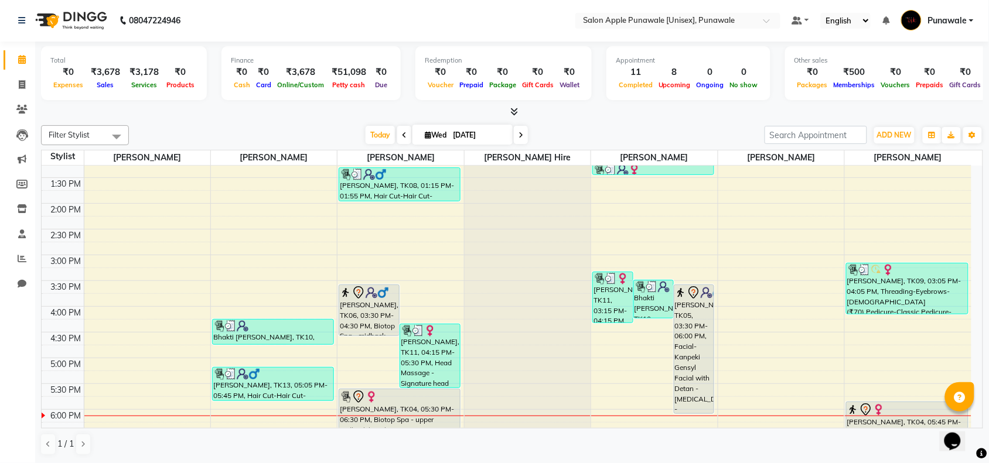
scroll to position [73, 0]
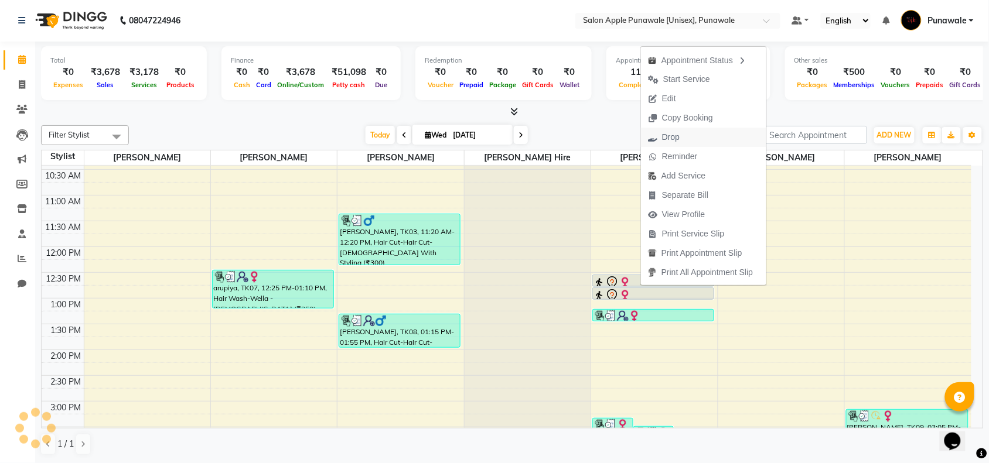
click at [677, 138] on span "Drop" at bounding box center [671, 137] width 18 height 12
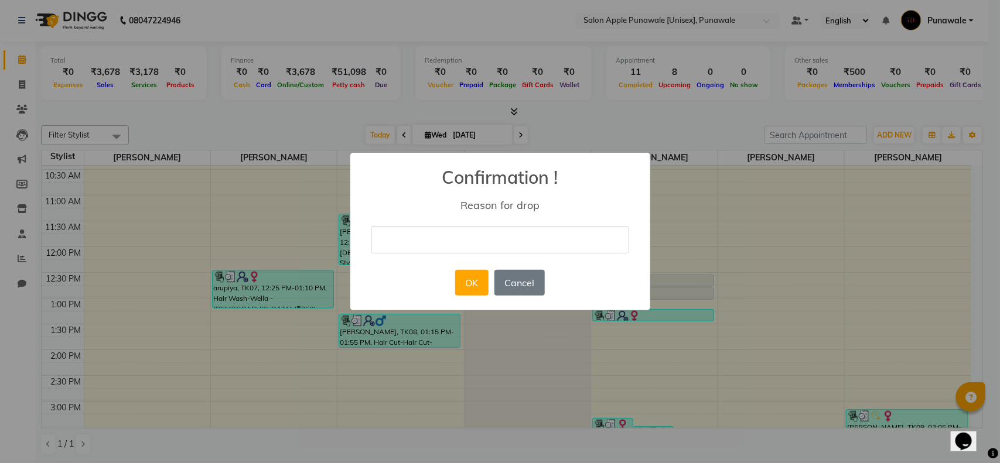
click at [502, 233] on input "text" at bounding box center [500, 240] width 258 height 28
type input "no answer"
click at [466, 288] on button "OK" at bounding box center [471, 283] width 33 height 26
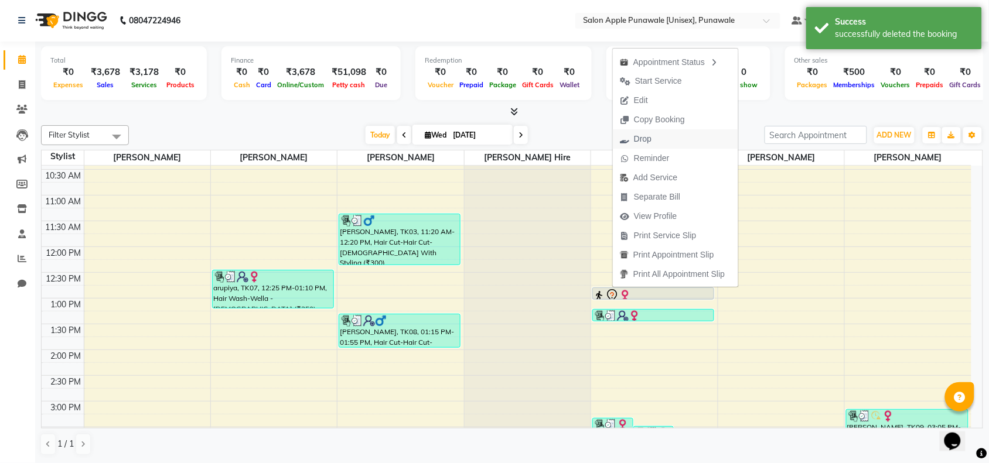
click at [649, 138] on span "Drop" at bounding box center [643, 139] width 18 height 12
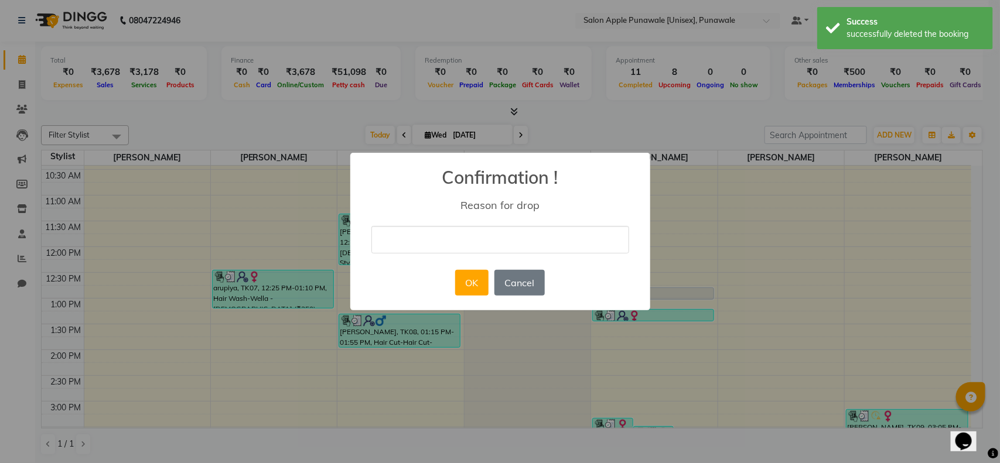
click at [473, 244] on input "text" at bounding box center [500, 240] width 258 height 28
type input "no answer"
click at [473, 279] on button "OK" at bounding box center [471, 283] width 33 height 26
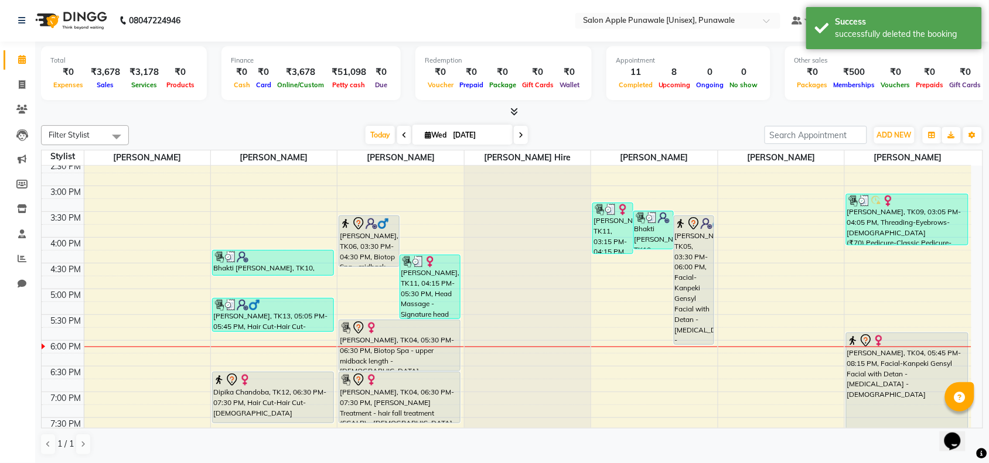
scroll to position [293, 0]
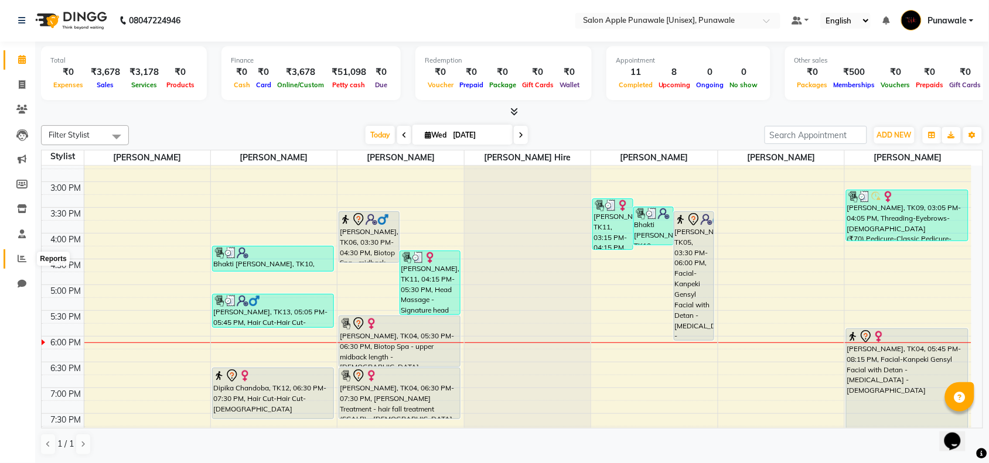
drag, startPoint x: 23, startPoint y: 258, endPoint x: 45, endPoint y: 255, distance: 21.3
click at [23, 258] on icon at bounding box center [22, 258] width 9 height 9
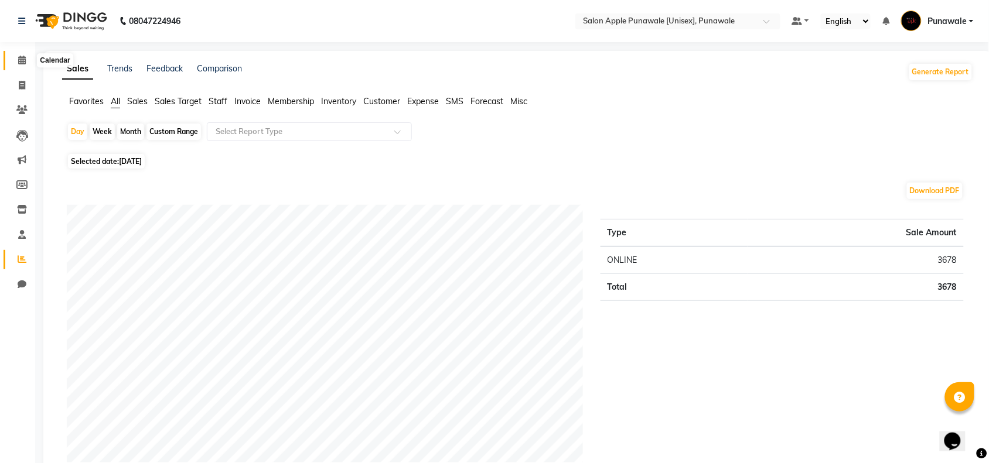
click at [25, 64] on span at bounding box center [22, 60] width 20 height 13
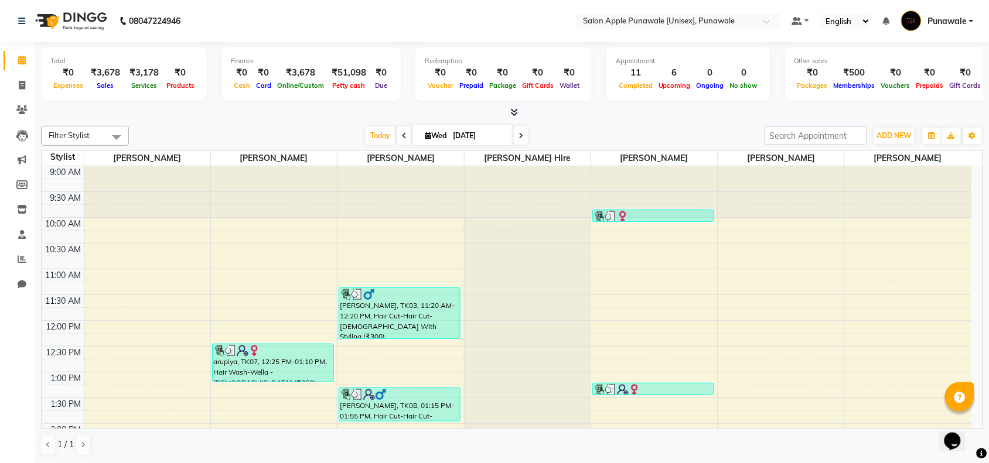
click at [514, 128] on span at bounding box center [521, 135] width 14 height 18
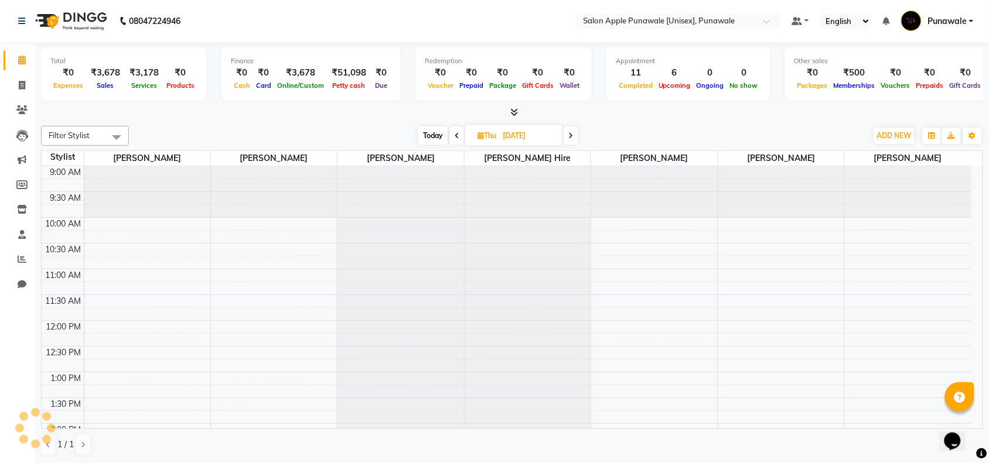
scroll to position [467, 0]
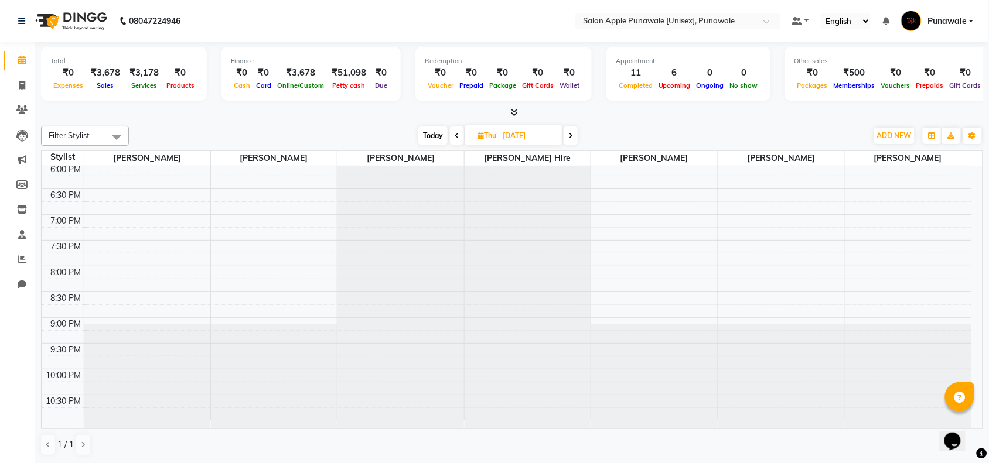
click at [575, 135] on span at bounding box center [570, 135] width 14 height 18
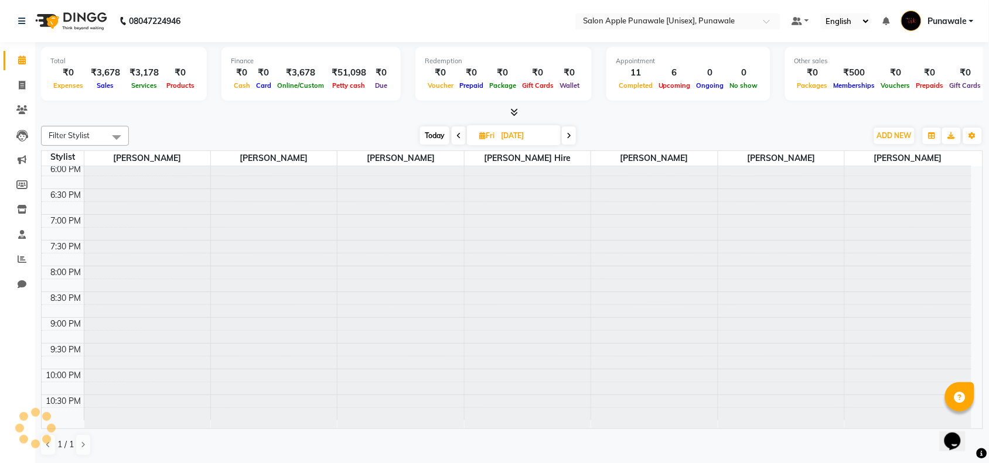
scroll to position [0, 0]
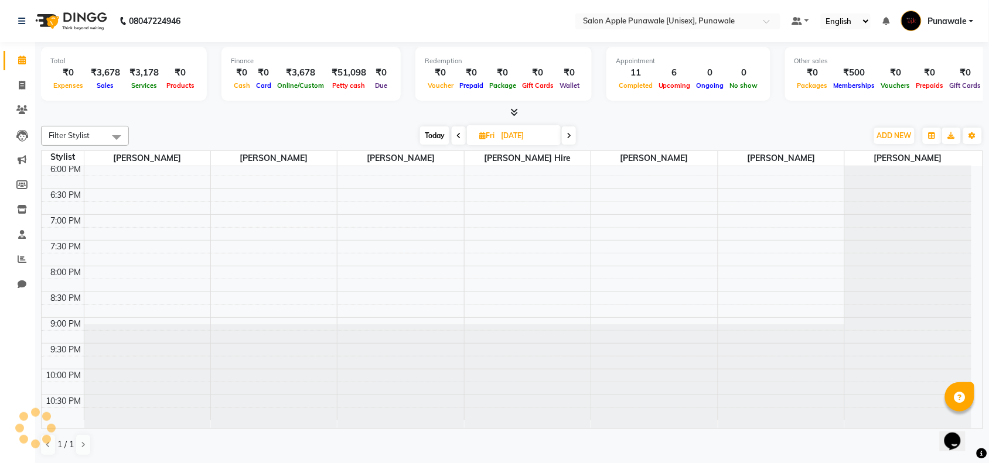
click at [574, 135] on span at bounding box center [569, 135] width 14 height 18
click at [574, 135] on span at bounding box center [570, 135] width 14 height 18
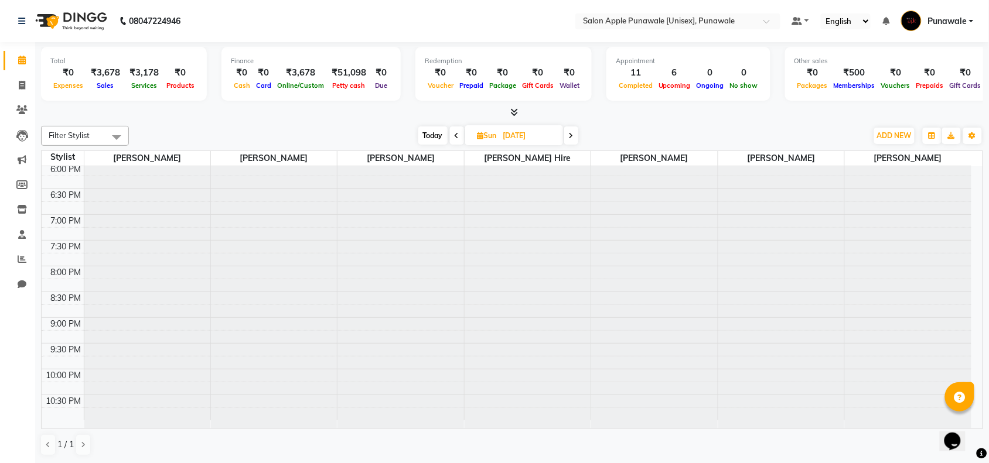
scroll to position [467, 0]
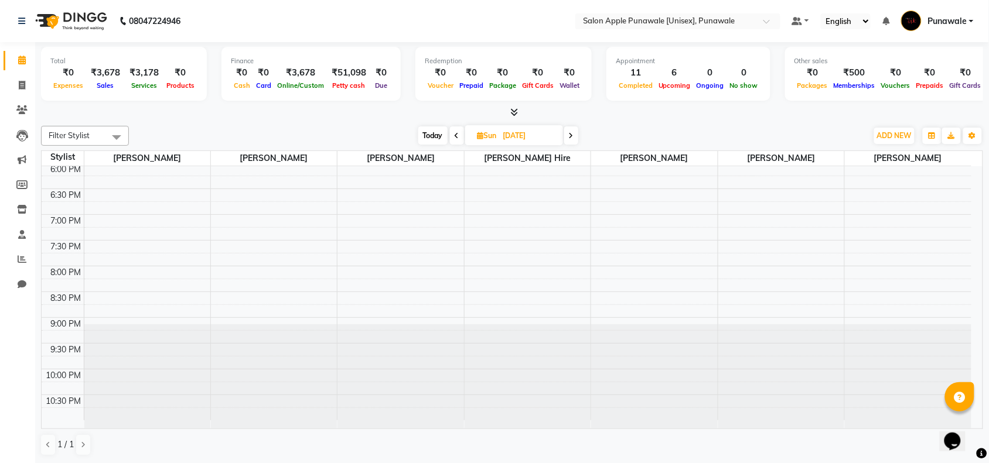
click at [574, 135] on span at bounding box center [571, 135] width 14 height 18
click at [574, 135] on icon at bounding box center [571, 135] width 5 height 7
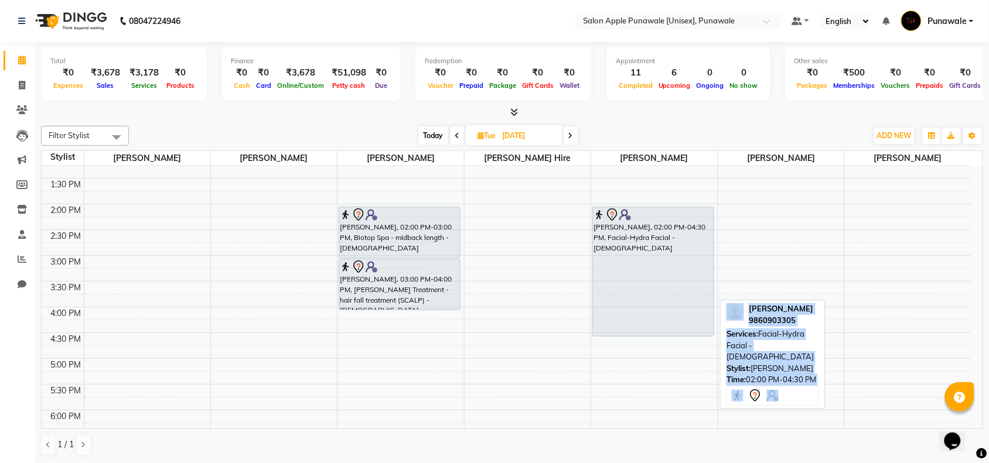
scroll to position [73, 0]
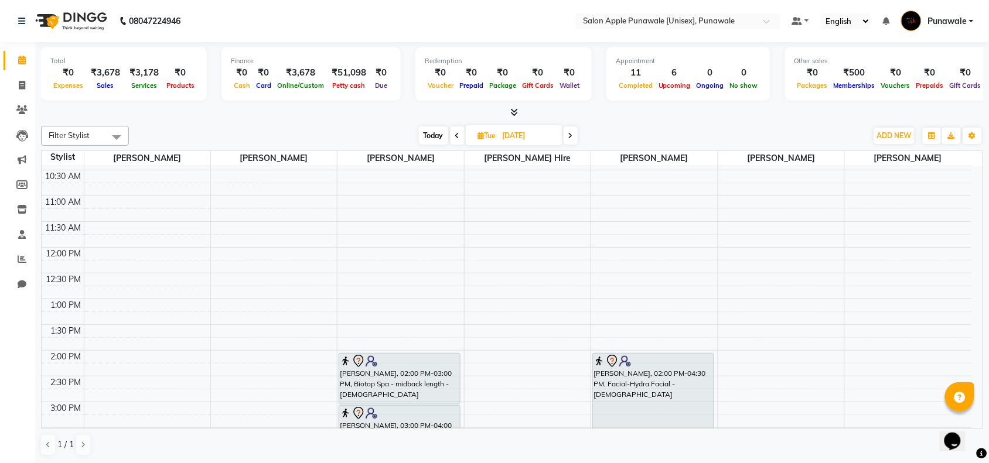
click at [455, 135] on icon at bounding box center [457, 135] width 5 height 7
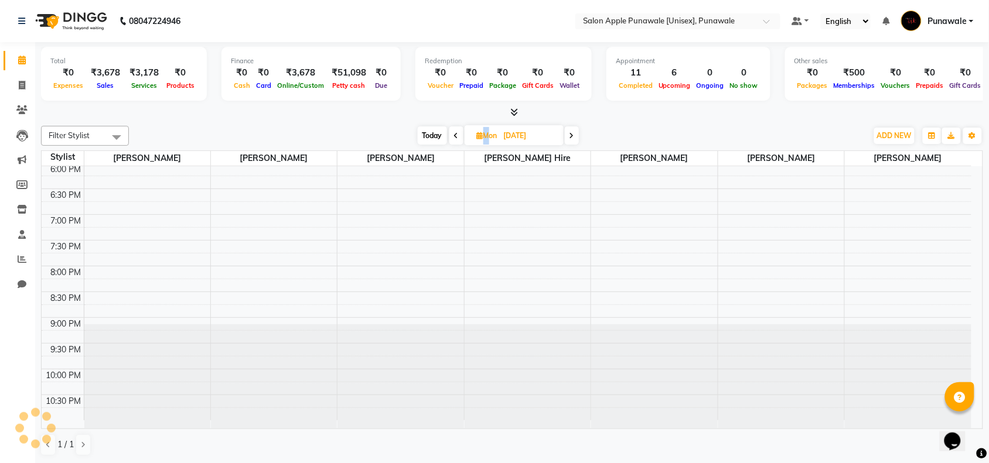
click at [454, 135] on icon at bounding box center [456, 135] width 5 height 7
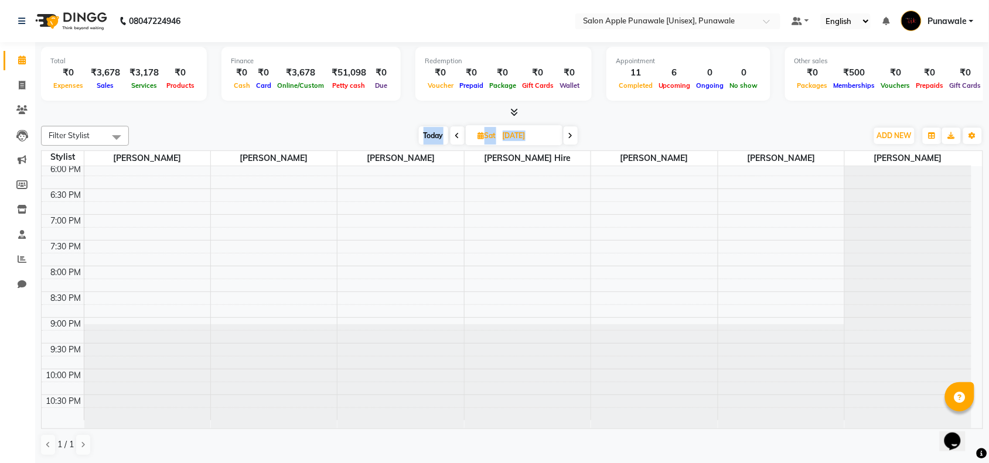
click at [455, 135] on icon at bounding box center [457, 135] width 5 height 7
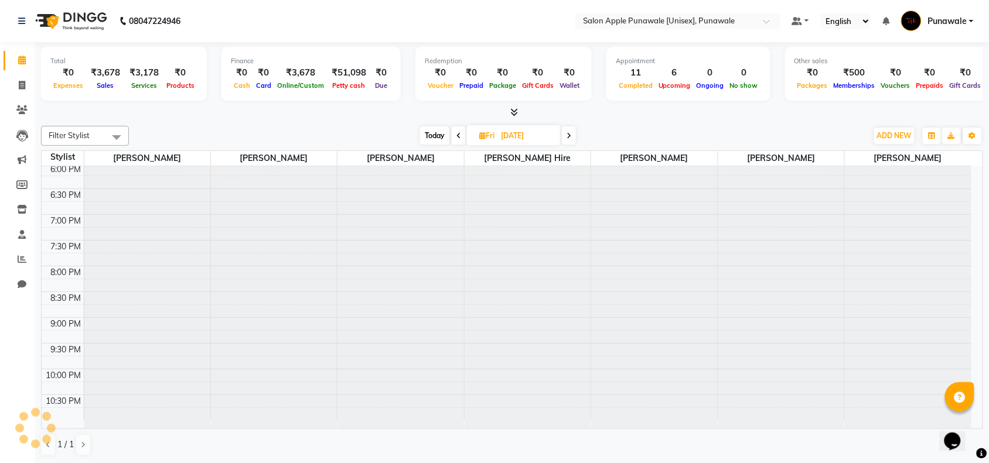
scroll to position [467, 0]
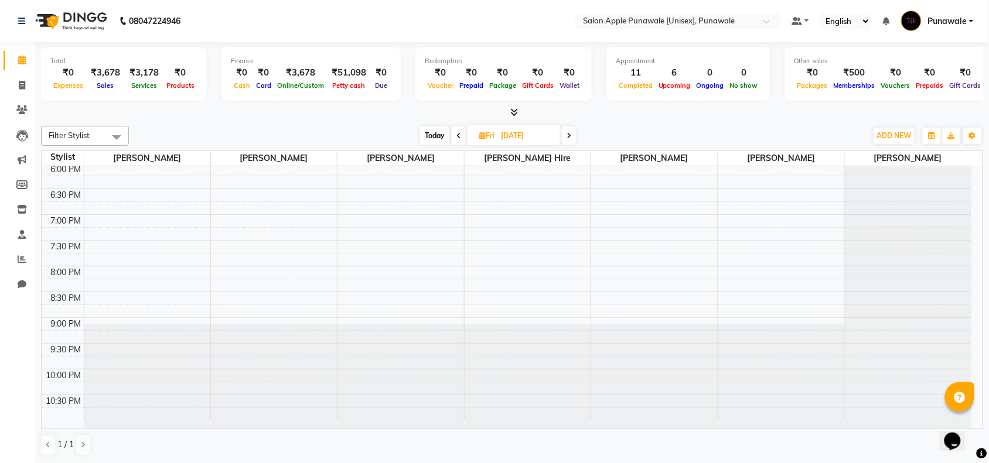
click at [454, 135] on span at bounding box center [459, 135] width 14 height 18
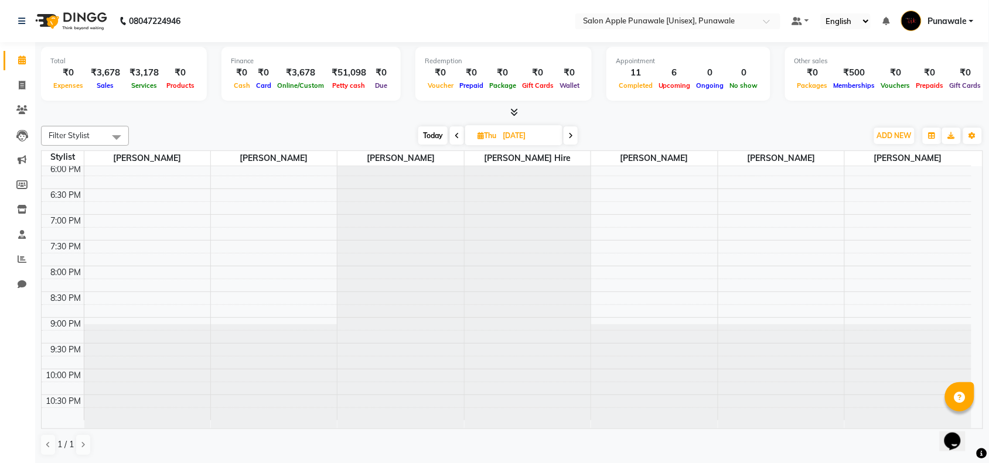
click at [454, 135] on icon at bounding box center [456, 135] width 5 height 7
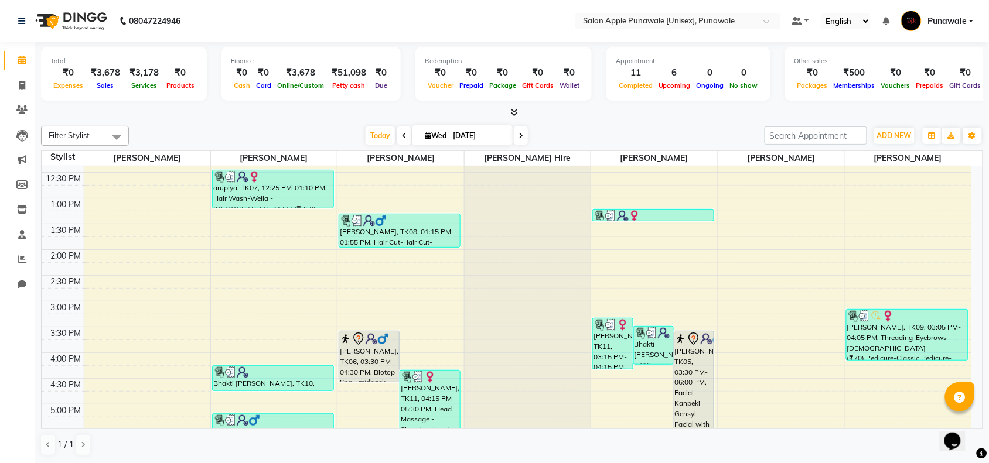
scroll to position [320, 0]
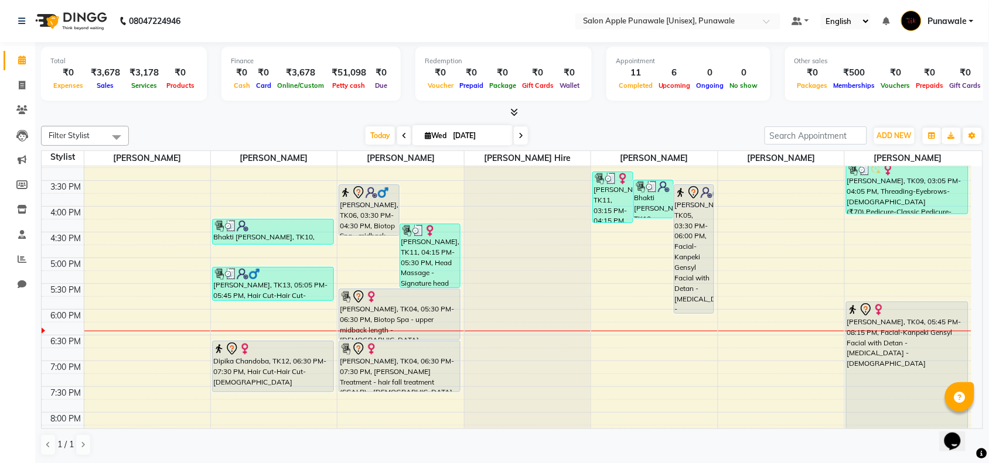
click at [519, 139] on icon at bounding box center [520, 135] width 5 height 7
type input "[DATE]"
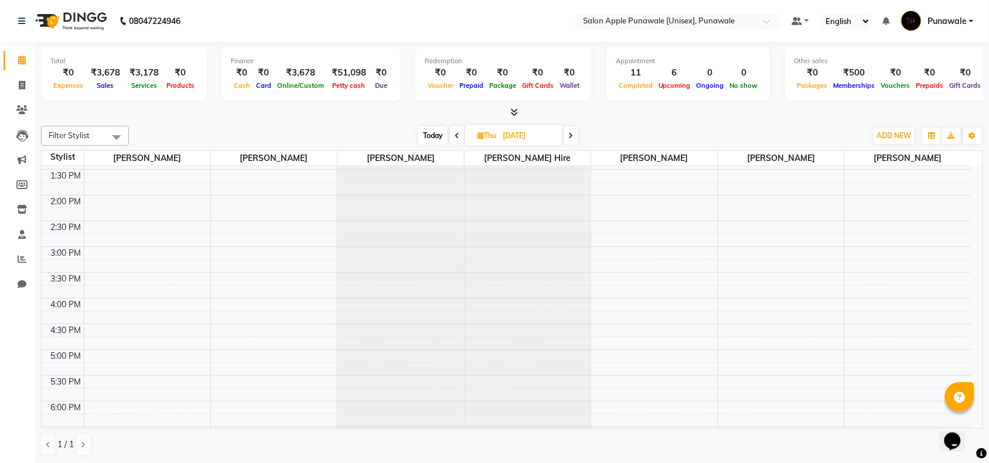
scroll to position [293, 0]
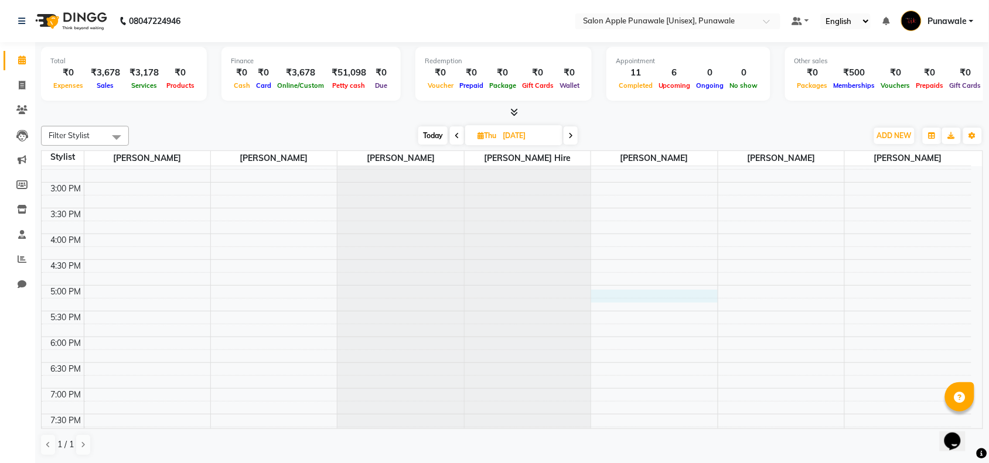
click at [634, 296] on div "9:00 AM 9:30 AM 10:00 AM 10:30 AM 11:00 AM 11:30 AM 12:00 PM 12:30 PM 1:00 PM 1…" at bounding box center [506, 234] width 929 height 721
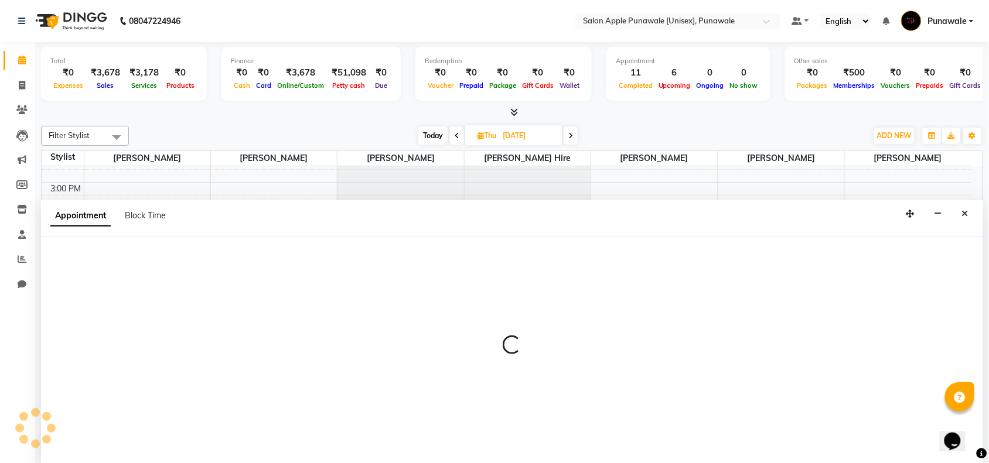
scroll to position [1, 0]
select select "63297"
select select "tentative"
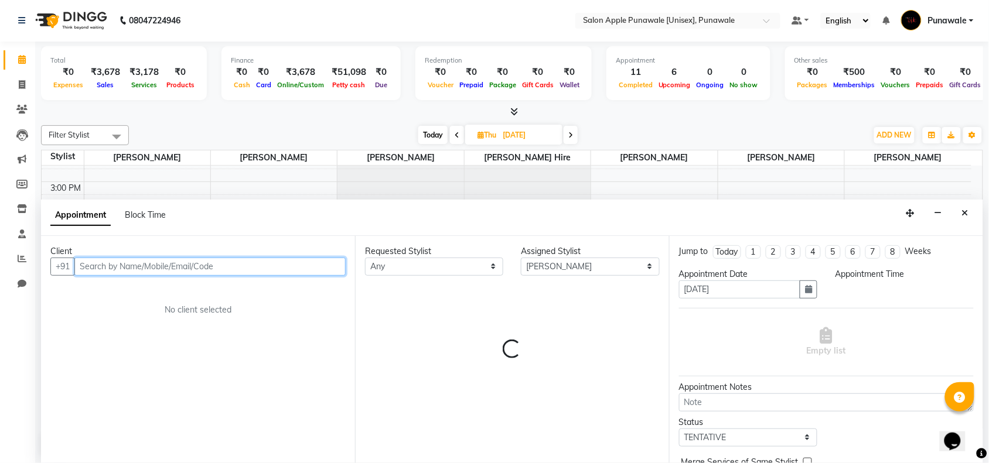
select select "1020"
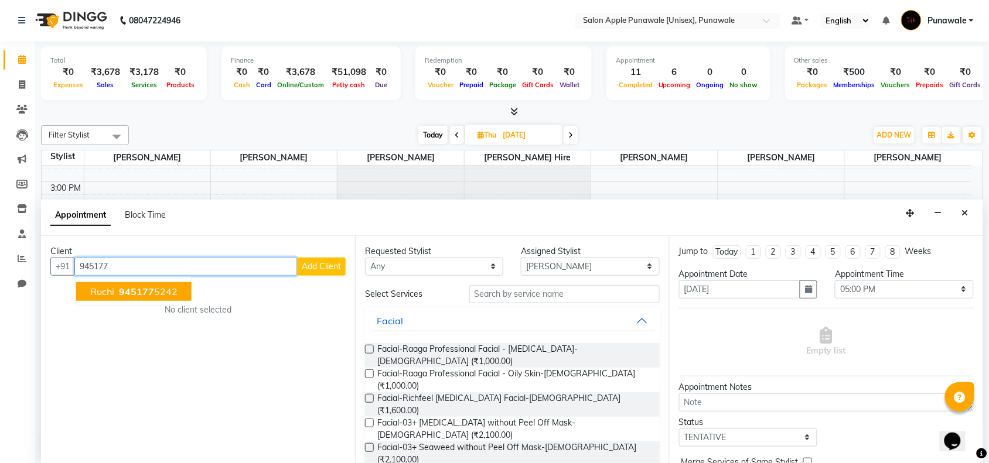
click at [138, 290] on span "945177" at bounding box center [136, 292] width 35 height 12
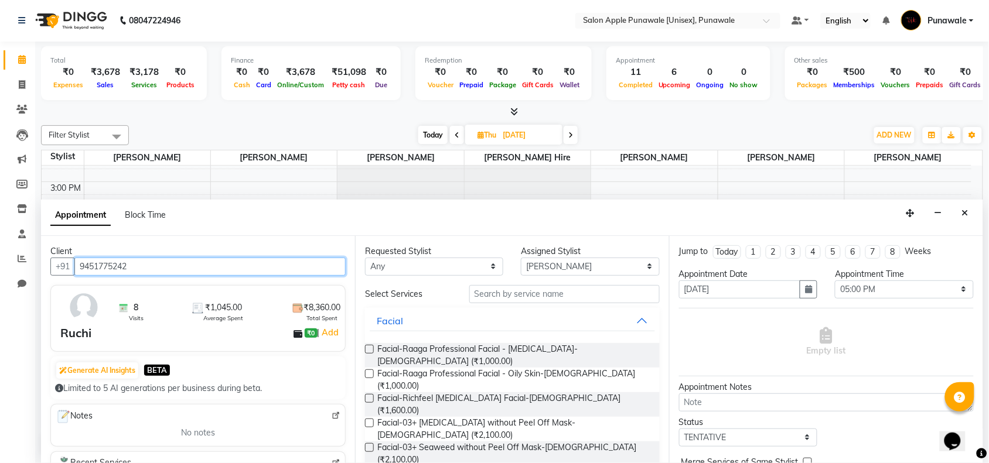
type input "9451775242"
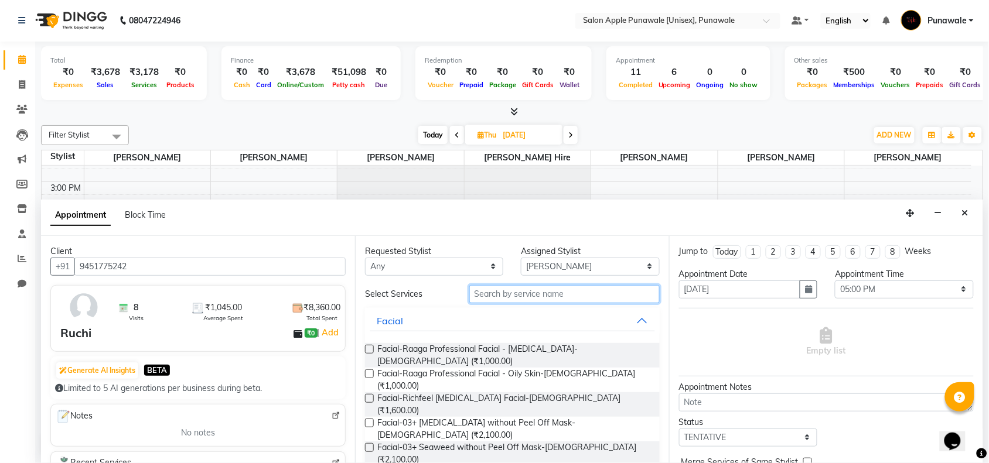
click at [558, 299] on input "text" at bounding box center [564, 294] width 190 height 18
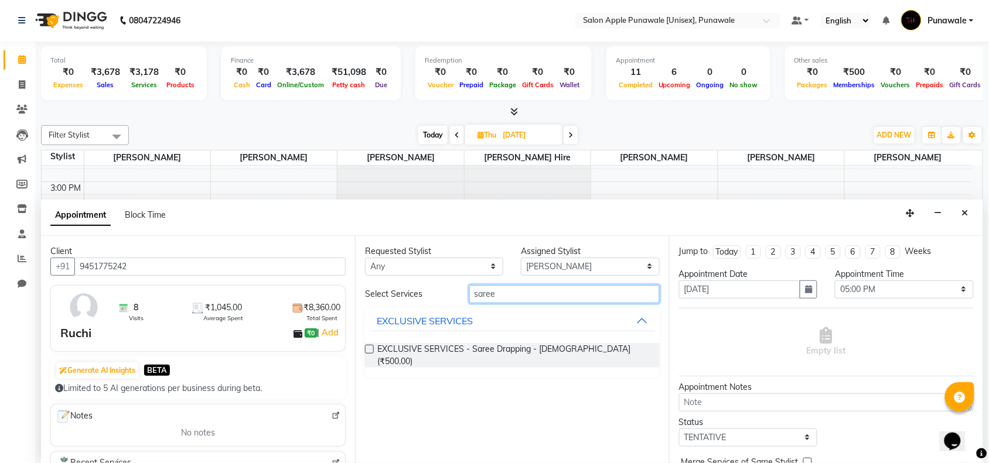
type input "saree"
click at [367, 349] on label at bounding box center [369, 349] width 9 height 9
click at [367, 349] on input "checkbox" at bounding box center [369, 351] width 8 height 8
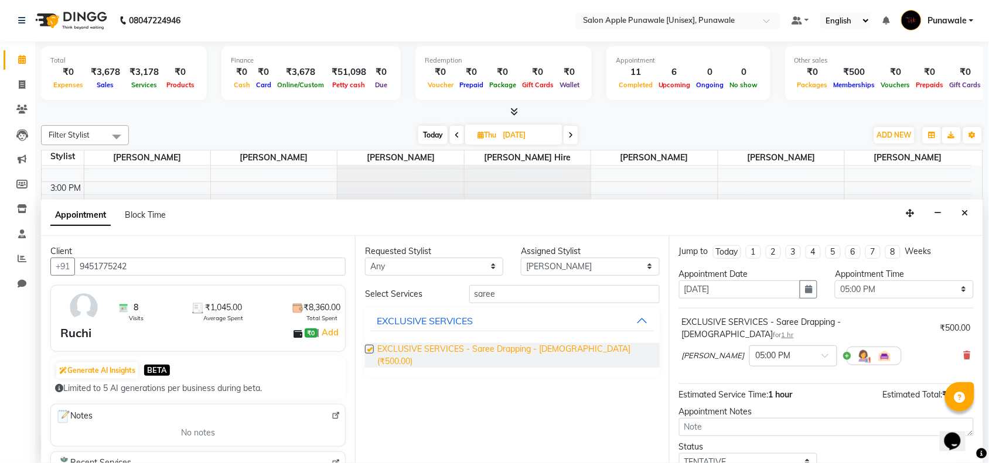
checkbox input "false"
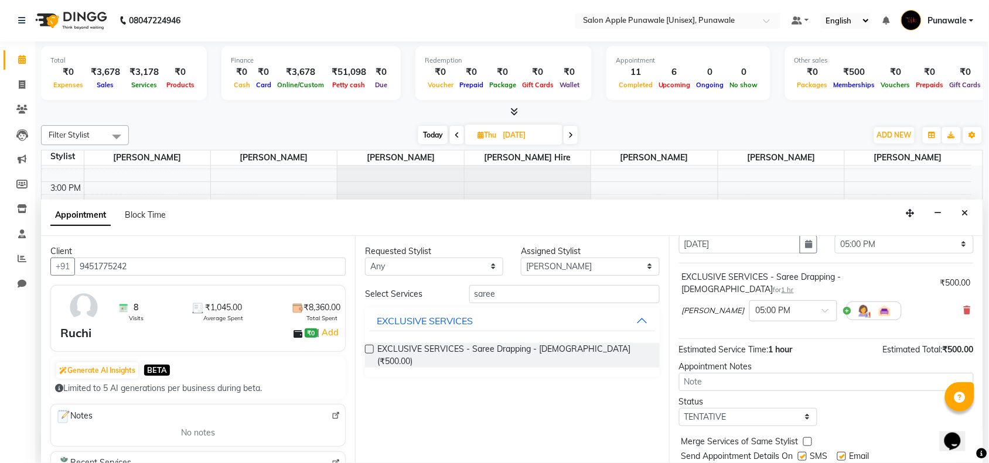
scroll to position [70, 0]
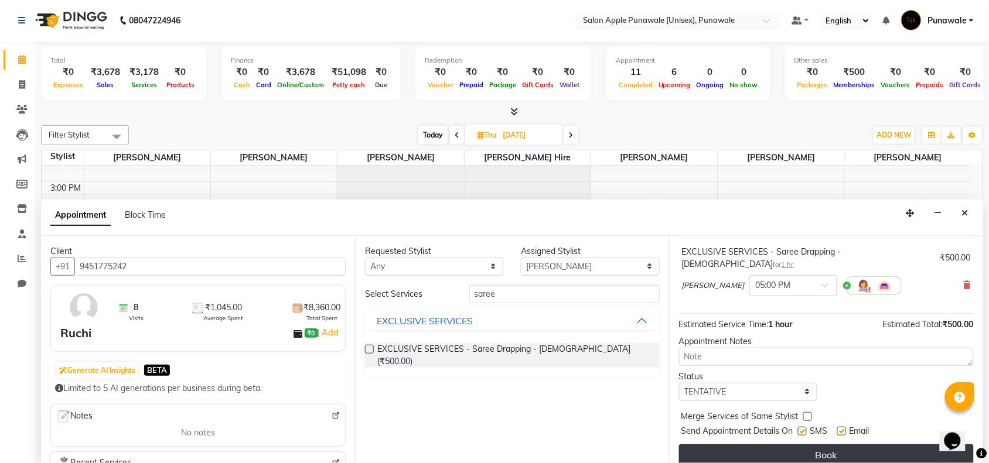
click at [823, 446] on button "Book" at bounding box center [826, 455] width 295 height 21
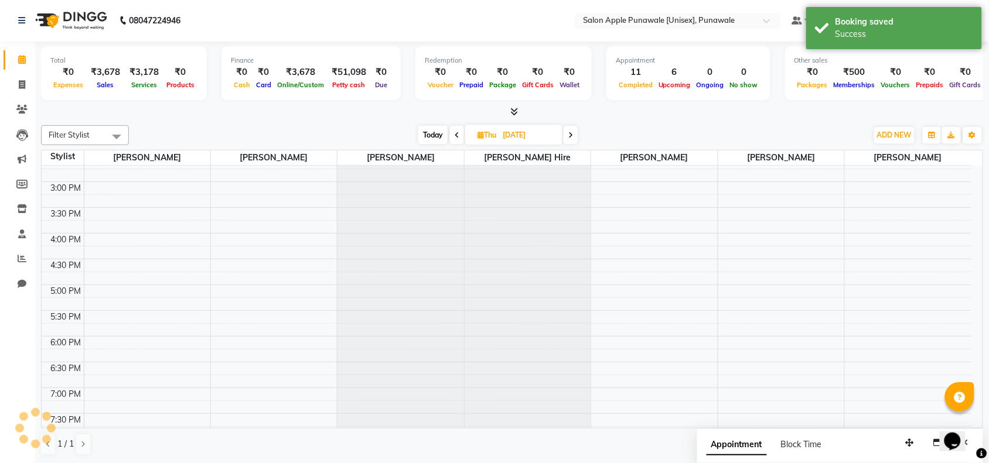
scroll to position [0, 0]
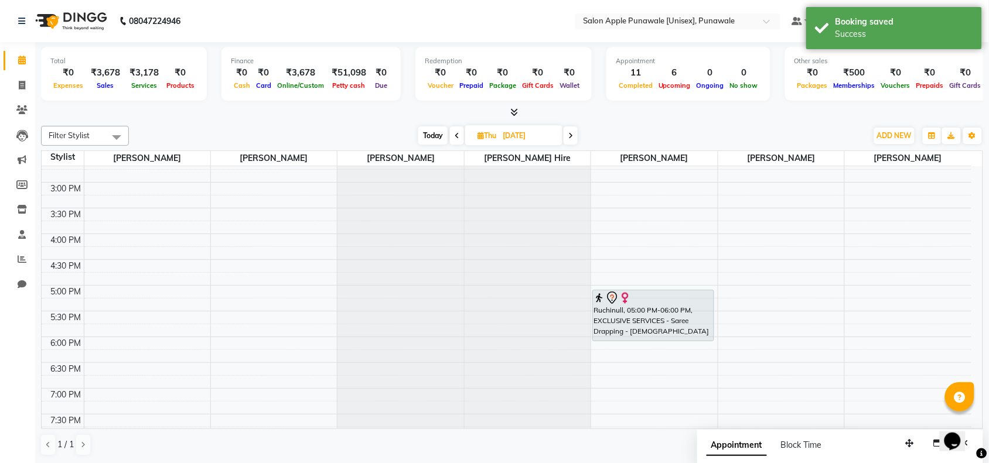
click at [452, 130] on span at bounding box center [457, 135] width 14 height 18
type input "[DATE]"
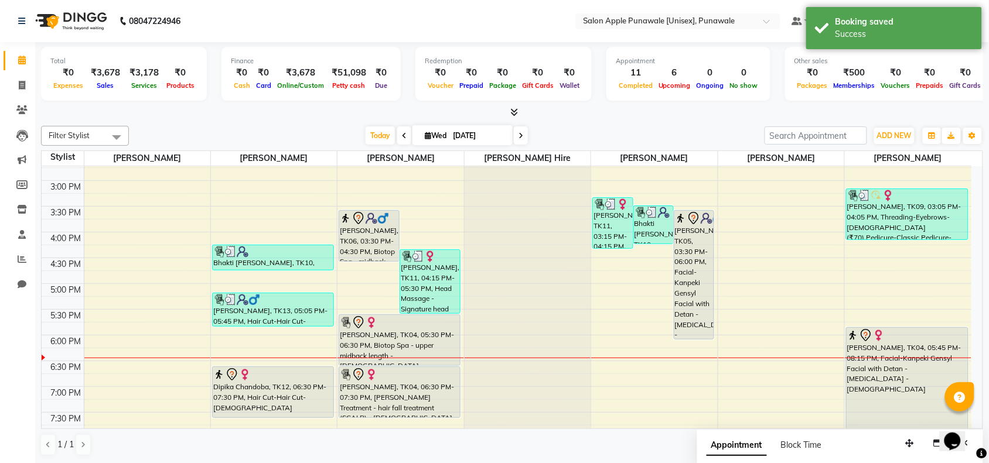
scroll to position [320, 0]
